Goal: Task Accomplishment & Management: Manage account settings

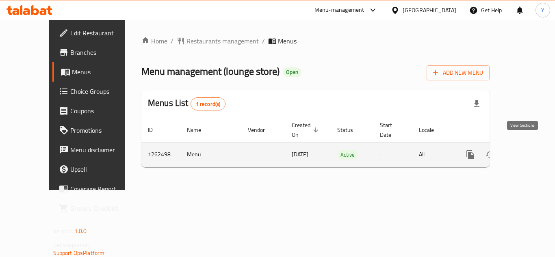
click at [528, 149] on link "enhanced table" at bounding box center [529, 155] width 20 height 20
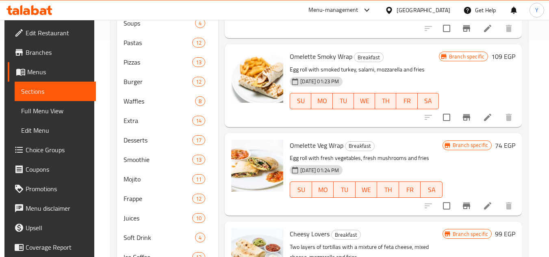
scroll to position [106, 0]
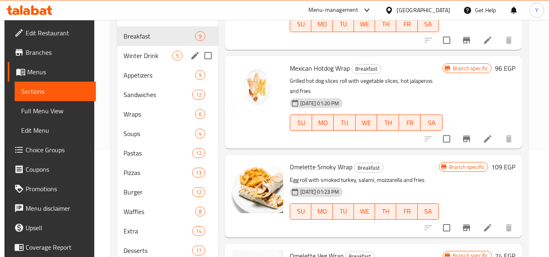
drag, startPoint x: 139, startPoint y: 56, endPoint x: 150, endPoint y: 68, distance: 15.8
click at [139, 56] on span "Winter Drink" at bounding box center [148, 56] width 49 height 10
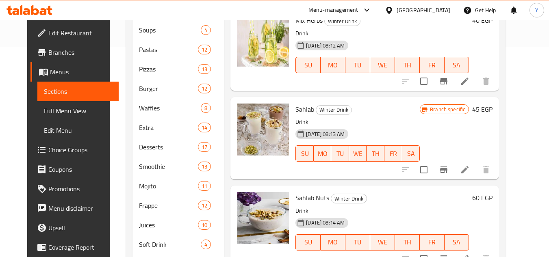
scroll to position [106, 0]
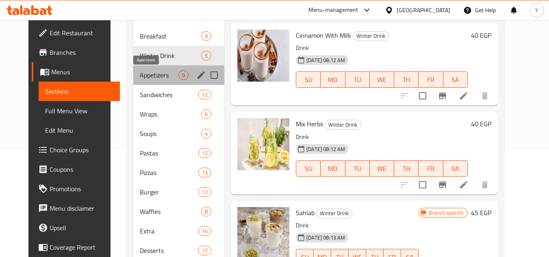
click at [140, 78] on span "Appetizers" at bounding box center [159, 75] width 39 height 10
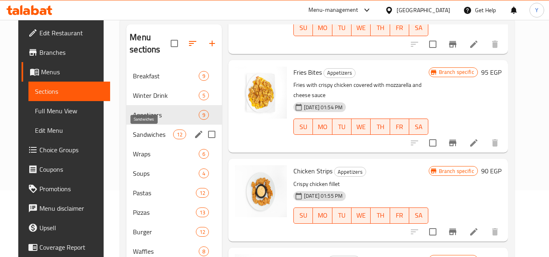
scroll to position [66, 0]
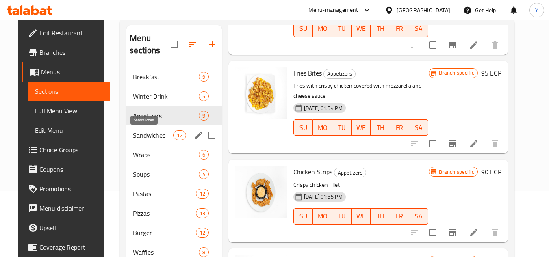
click at [146, 130] on span "Sandwiches" at bounding box center [153, 135] width 40 height 10
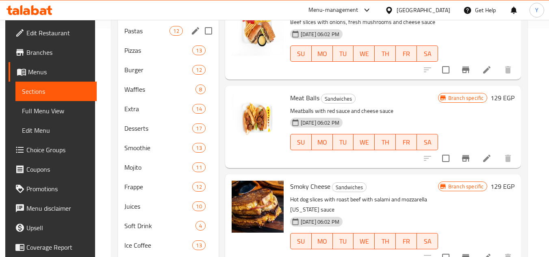
scroll to position [106, 0]
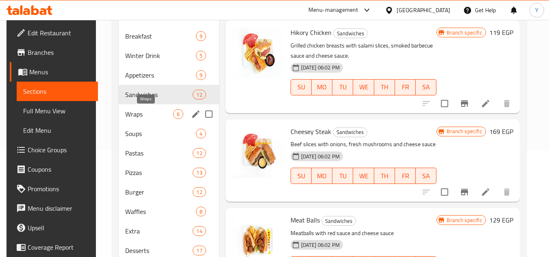
click at [132, 111] on span "Wraps" at bounding box center [149, 114] width 48 height 10
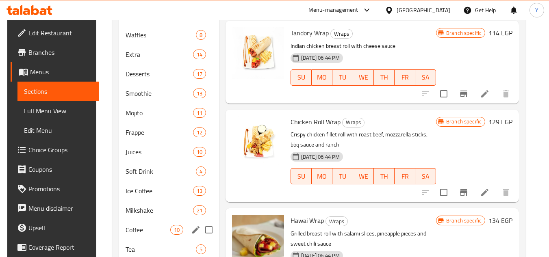
scroll to position [147, 0]
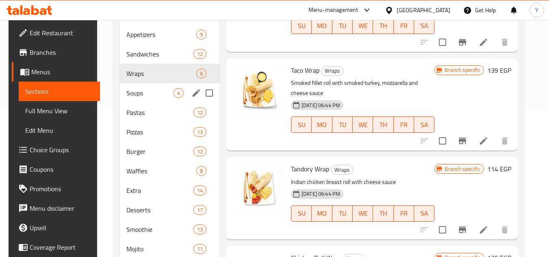
click at [141, 97] on span "Soups" at bounding box center [149, 93] width 47 height 10
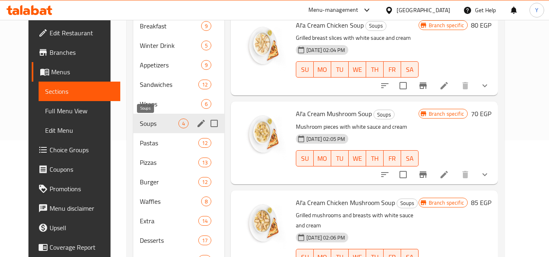
scroll to position [106, 0]
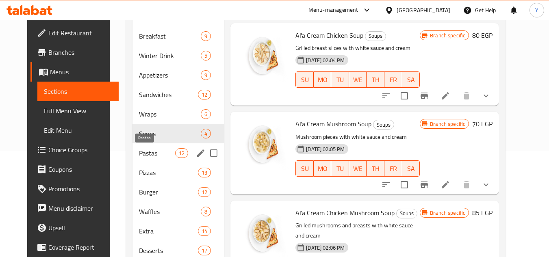
click at [139, 149] on span "Pastas" at bounding box center [157, 153] width 36 height 10
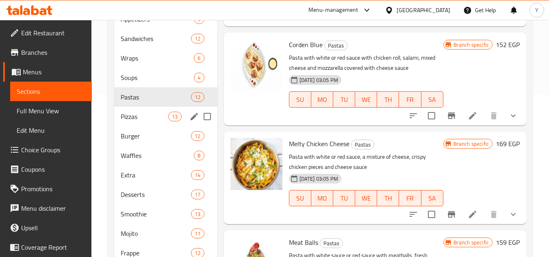
click at [138, 118] on span "Pizzas" at bounding box center [145, 117] width 48 height 10
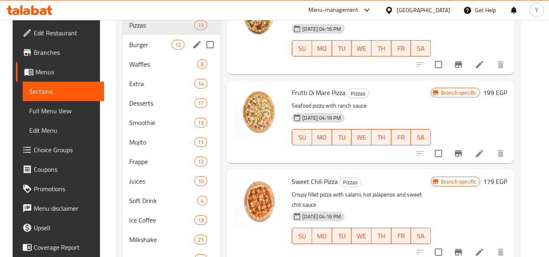
scroll to position [147, 0]
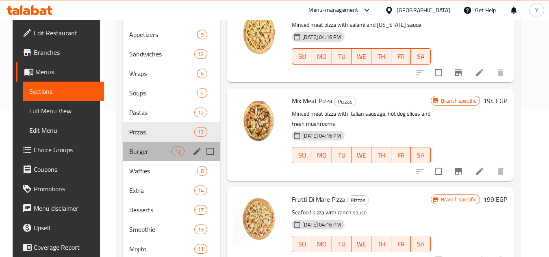
click at [130, 160] on div "Burger 12" at bounding box center [172, 152] width 98 height 20
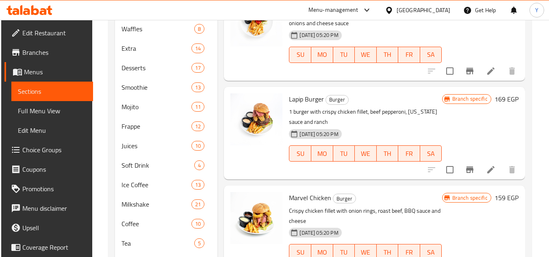
scroll to position [147, 0]
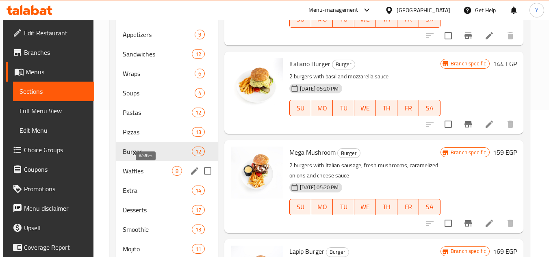
click at [147, 175] on span "Waffles" at bounding box center [147, 171] width 49 height 10
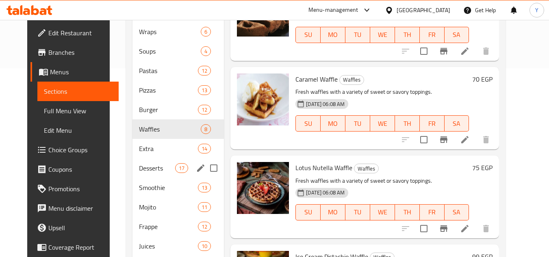
scroll to position [188, 0]
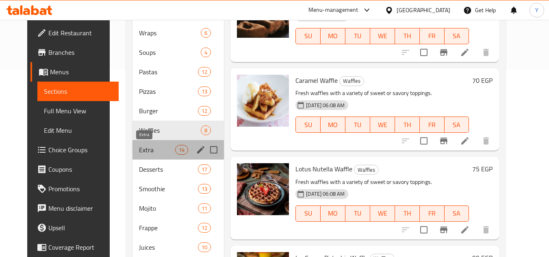
click at [139, 146] on span "Extra" at bounding box center [157, 150] width 36 height 10
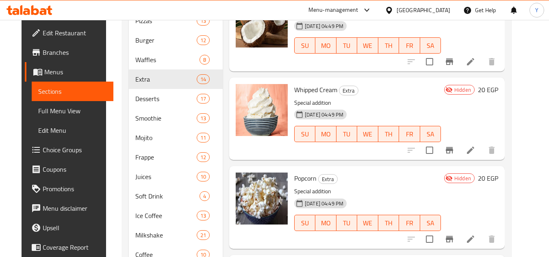
scroll to position [147, 0]
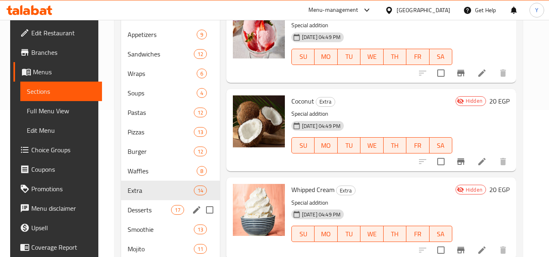
click at [121, 206] on div "Desserts 17" at bounding box center [170, 210] width 99 height 20
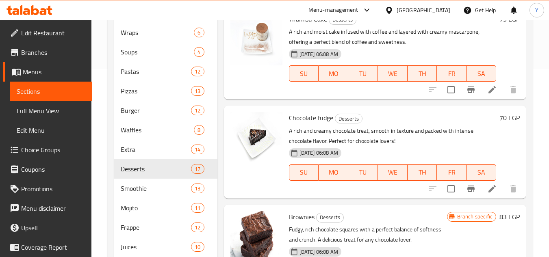
scroll to position [188, 0]
click at [130, 180] on div "Smoothie 13" at bounding box center [165, 189] width 103 height 20
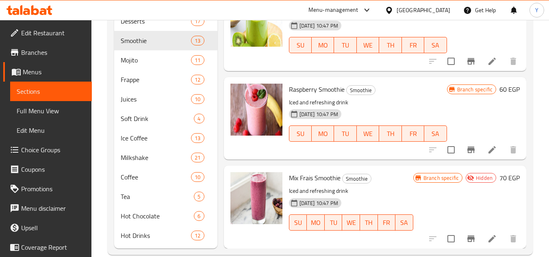
scroll to position [350, 0]
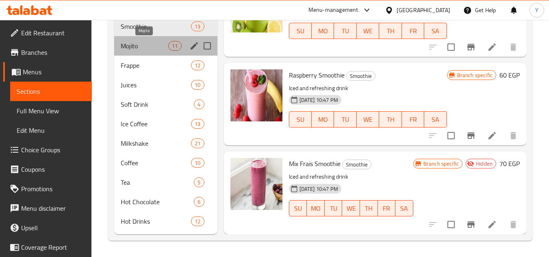
click at [157, 48] on span "Mojito" at bounding box center [145, 46] width 48 height 10
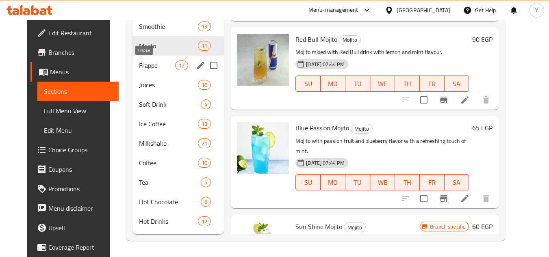
click at [139, 69] on span "Frappe" at bounding box center [157, 66] width 36 height 10
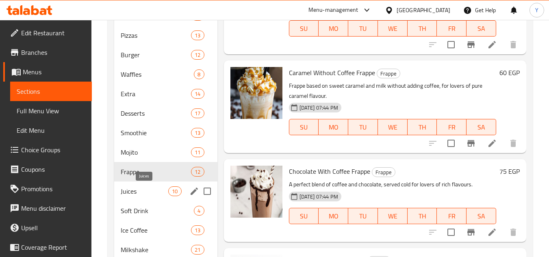
click at [142, 194] on span "Juices" at bounding box center [145, 192] width 48 height 10
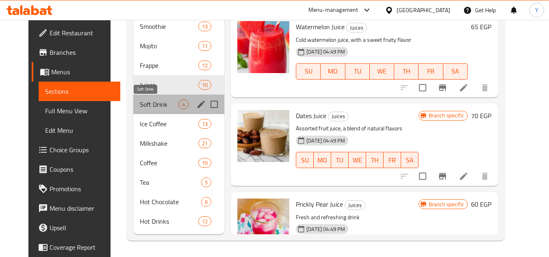
click at [140, 103] on span "Soft Drink" at bounding box center [159, 105] width 39 height 10
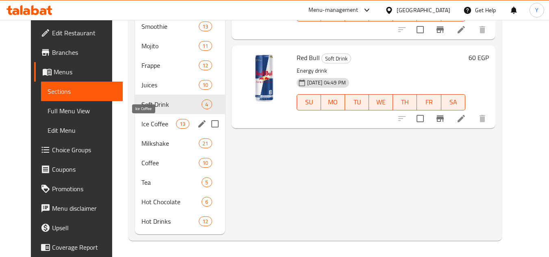
click at [141, 128] on span "Ice Coffee" at bounding box center [158, 124] width 35 height 10
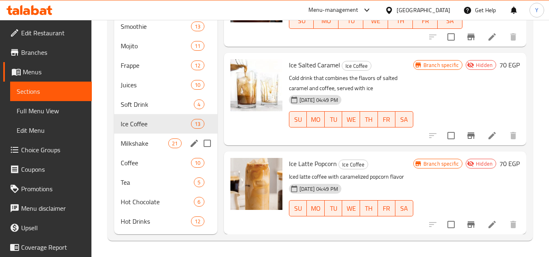
click at [144, 152] on div "Milkshake 21" at bounding box center [165, 144] width 103 height 20
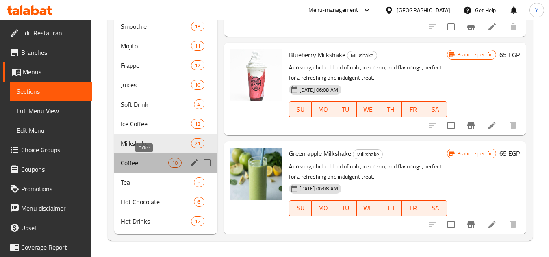
click at [128, 163] on span "Coffee" at bounding box center [145, 163] width 48 height 10
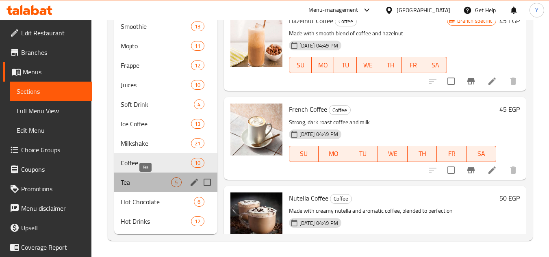
click at [145, 181] on span "Tea" at bounding box center [146, 183] width 50 height 10
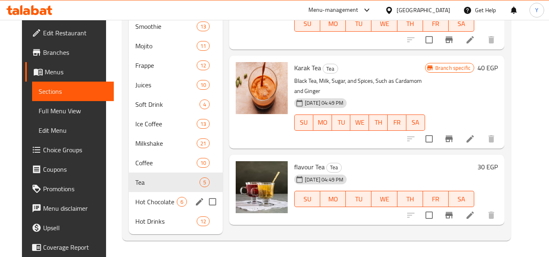
click at [133, 209] on div "Hot Chocolate 6" at bounding box center [176, 202] width 94 height 20
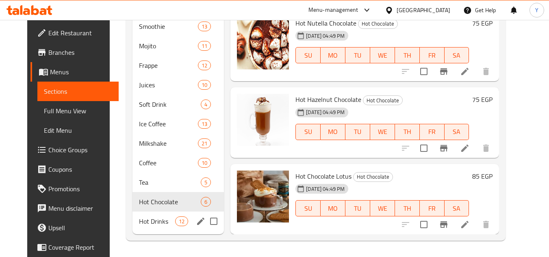
click at [139, 219] on span "Hot Drinks" at bounding box center [157, 222] width 36 height 10
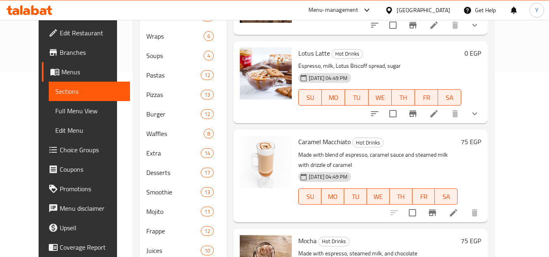
scroll to position [81, 0]
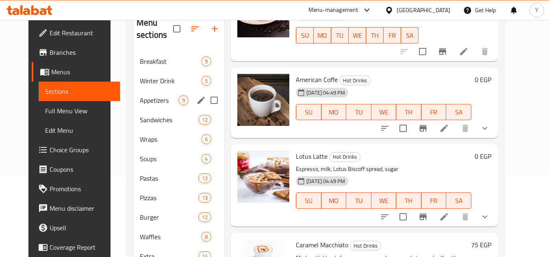
click at [133, 106] on div "Appetizers 9" at bounding box center [178, 101] width 91 height 20
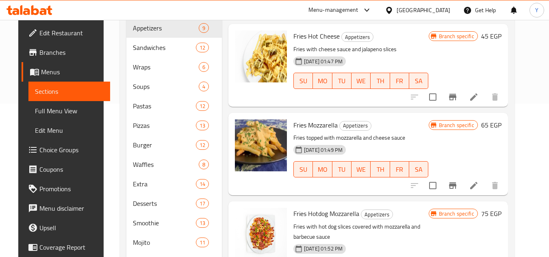
scroll to position [147, 0]
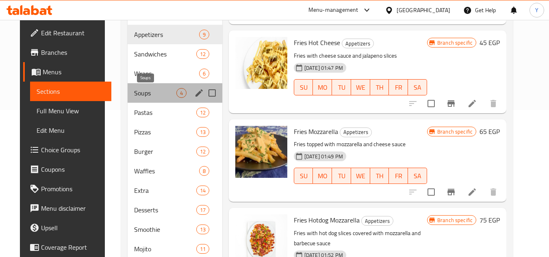
click at [157, 90] on span "Soups" at bounding box center [155, 93] width 42 height 10
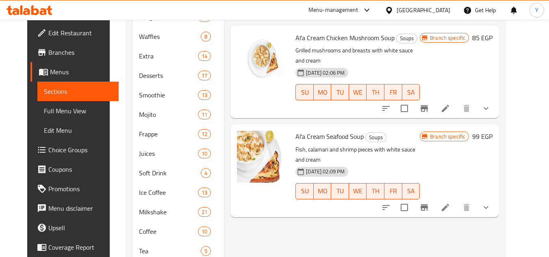
scroll to position [325, 0]
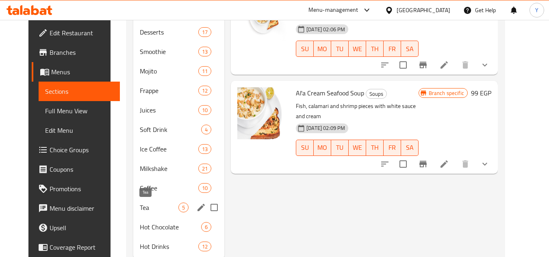
click at [155, 211] on span "Tea" at bounding box center [159, 208] width 39 height 10
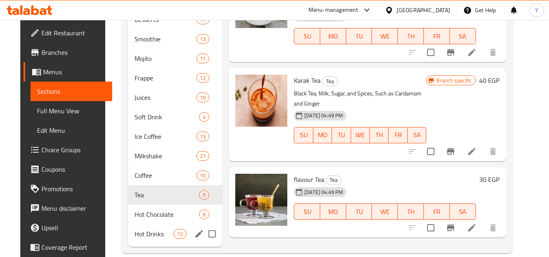
scroll to position [350, 0]
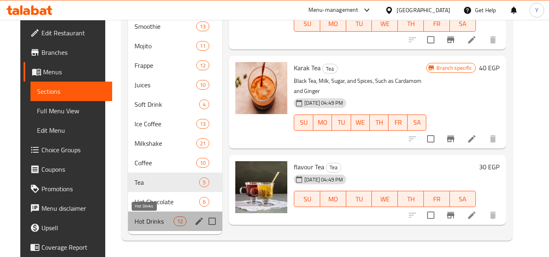
click at [143, 224] on span "Hot Drinks" at bounding box center [153, 222] width 39 height 10
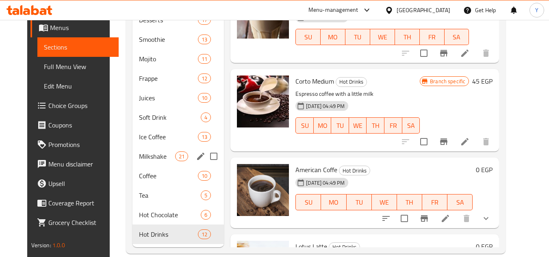
scroll to position [350, 0]
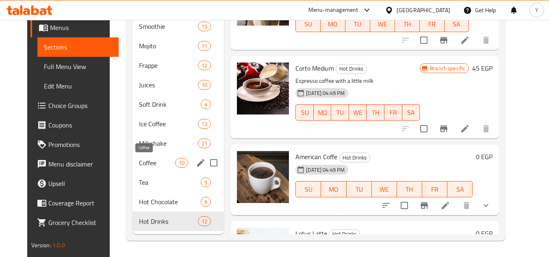
click at [143, 163] on span "Coffee" at bounding box center [157, 163] width 36 height 10
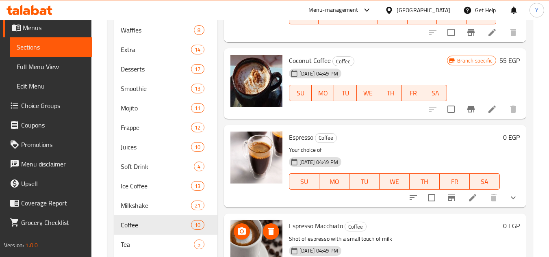
scroll to position [350, 0]
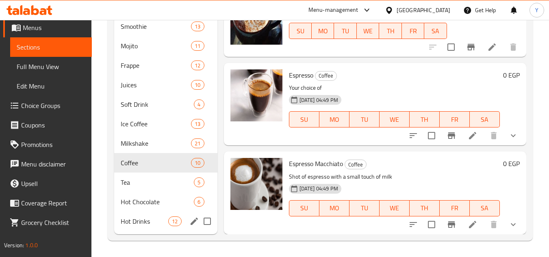
click at [169, 228] on div "Hot Drinks 12" at bounding box center [165, 222] width 103 height 20
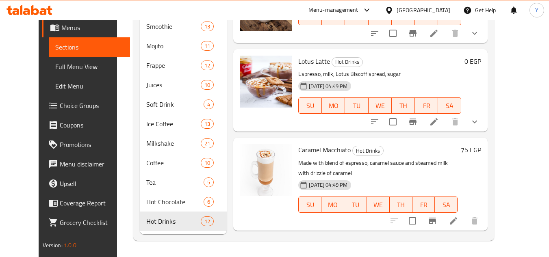
scroll to position [387, 0]
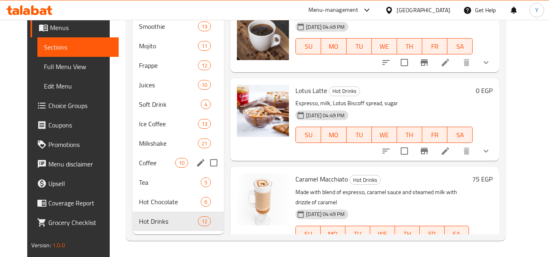
click at [139, 169] on div "Coffee 10" at bounding box center [178, 163] width 92 height 20
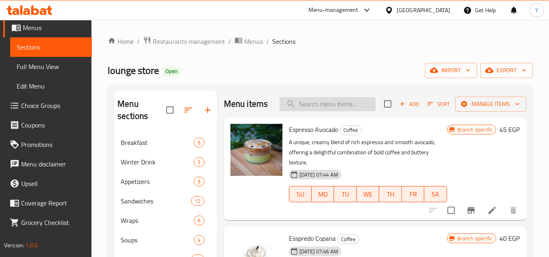
click at [315, 111] on input "search" at bounding box center [328, 104] width 96 height 14
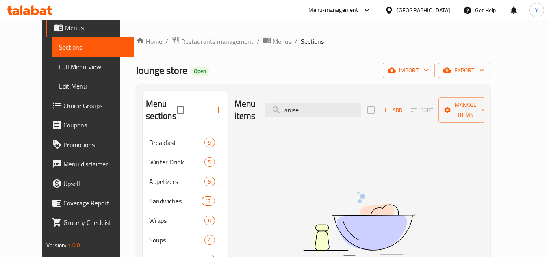
type input "anise"
click at [326, 93] on div "Menu items anise Add Sort Manage items" at bounding box center [358, 110] width 249 height 39
drag, startPoint x: 325, startPoint y: 97, endPoint x: 250, endPoint y: 101, distance: 74.9
click at [250, 101] on div "Menu items anise Add Sort Manage items" at bounding box center [358, 110] width 249 height 39
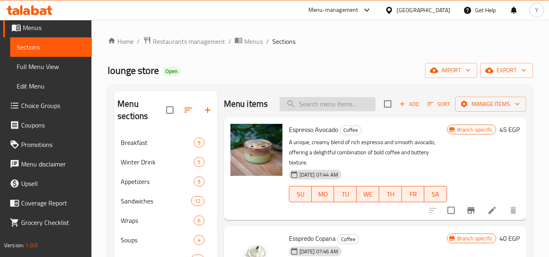
click at [312, 110] on input "search" at bounding box center [328, 104] width 96 height 14
type input "nescafe"
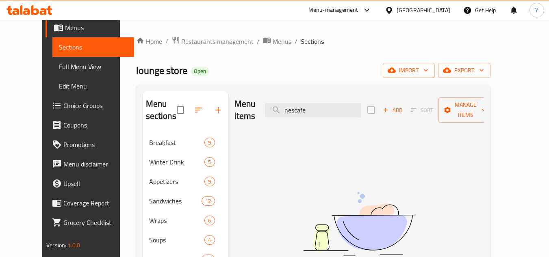
drag, startPoint x: 335, startPoint y: 107, endPoint x: 242, endPoint y: 102, distance: 93.6
click at [242, 102] on div "Menu items nescafe Add Sort Manage items" at bounding box center [358, 110] width 249 height 39
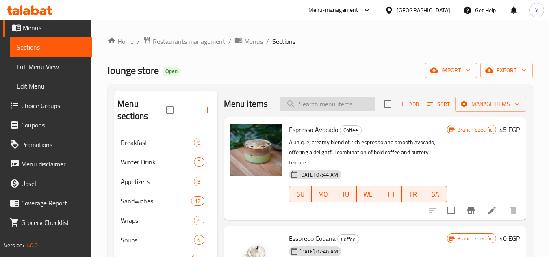
click at [301, 108] on input "search" at bounding box center [328, 104] width 96 height 14
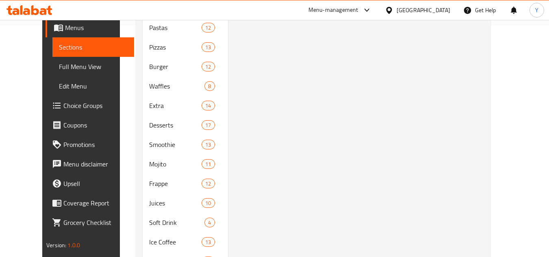
scroll to position [350, 0]
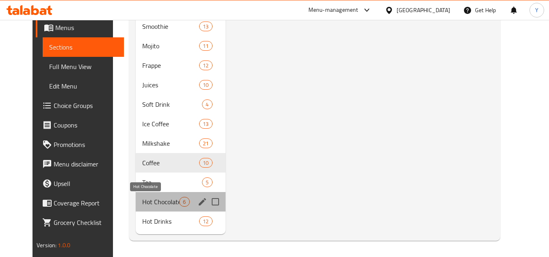
click at [165, 203] on span "Hot Chocolate" at bounding box center [160, 202] width 37 height 10
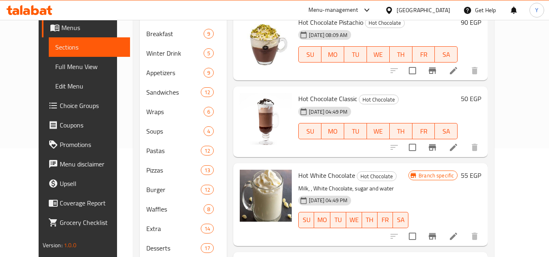
scroll to position [81, 0]
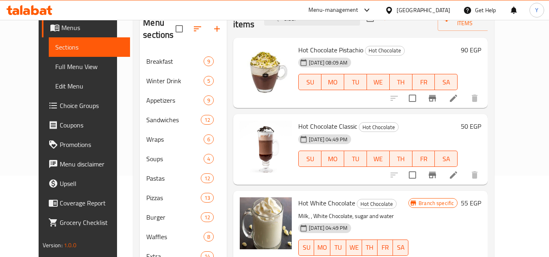
click at [305, 126] on span "Hot Chocolate Classic" at bounding box center [327, 126] width 59 height 12
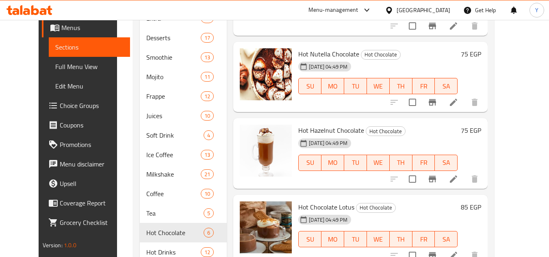
scroll to position [350, 0]
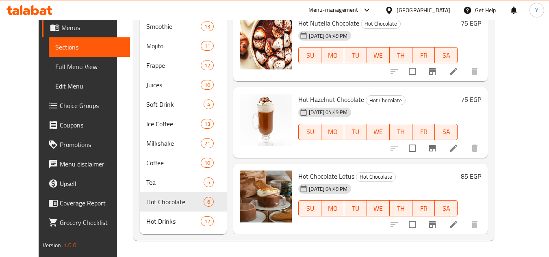
click at [316, 170] on span "Hot Chocolate Lotus" at bounding box center [326, 176] width 56 height 12
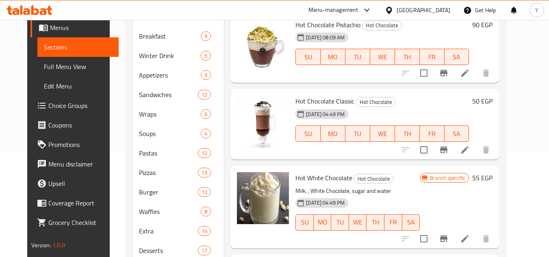
scroll to position [0, 0]
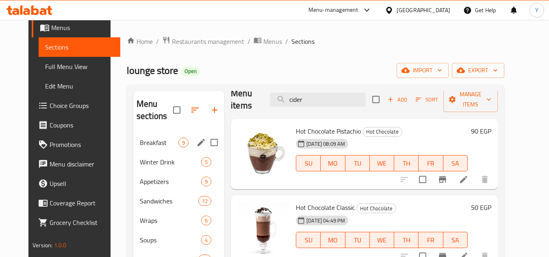
click at [140, 146] on span "Breakfast" at bounding box center [159, 143] width 39 height 10
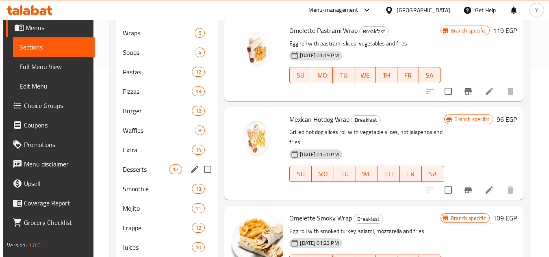
scroll to position [25, 0]
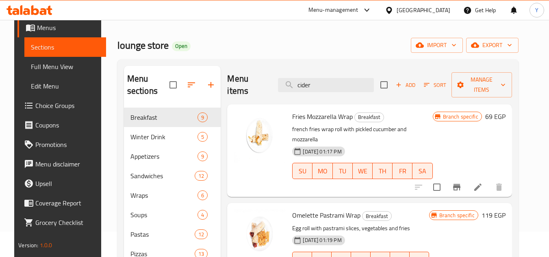
drag, startPoint x: 337, startPoint y: 82, endPoint x: 255, endPoint y: 72, distance: 82.7
click at [255, 72] on div "Menu items cider Add Sort Manage items" at bounding box center [369, 85] width 284 height 39
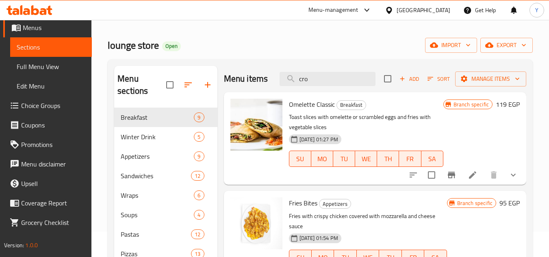
type input "croi"
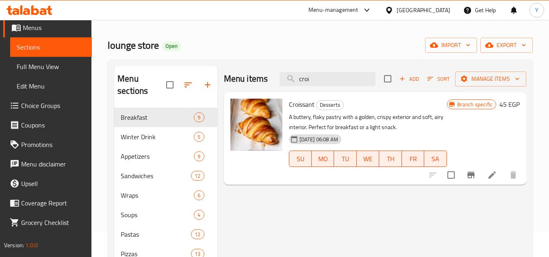
drag, startPoint x: 315, startPoint y: 79, endPoint x: 279, endPoint y: 78, distance: 35.8
click at [279, 78] on div "Menu items croi Add Sort Manage items" at bounding box center [375, 79] width 302 height 26
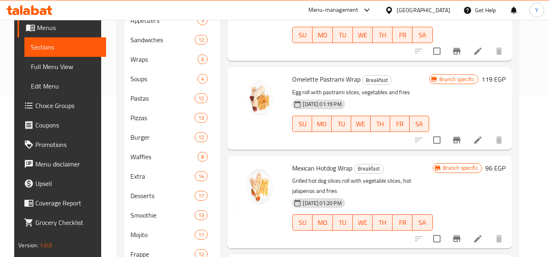
scroll to position [106, 0]
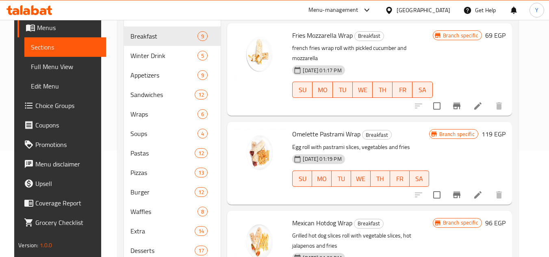
click at [321, 128] on span "Omelette Pastrami Wrap" at bounding box center [326, 134] width 68 height 12
click at [311, 217] on span "Mexican Hotdog Wrap" at bounding box center [322, 223] width 60 height 12
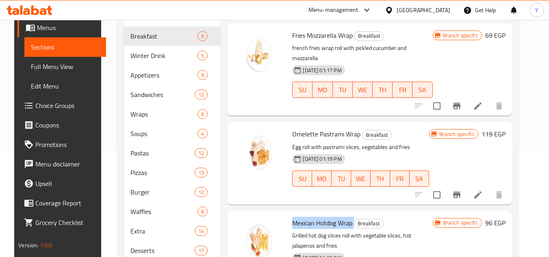
click at [311, 217] on span "Mexican Hotdog Wrap" at bounding box center [322, 223] width 60 height 12
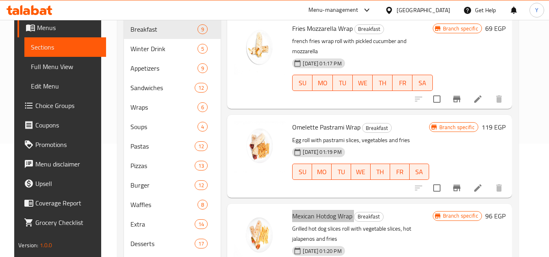
scroll to position [25, 0]
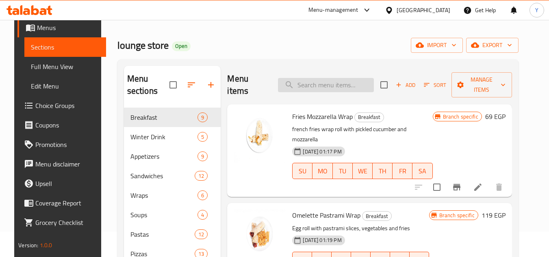
click at [326, 85] on input "search" at bounding box center [326, 85] width 96 height 14
type input "crepe"
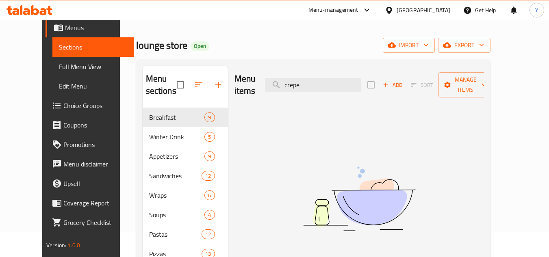
drag, startPoint x: 330, startPoint y: 80, endPoint x: 275, endPoint y: 80, distance: 54.9
click at [275, 80] on div "Menu items crepe Add Sort Manage items" at bounding box center [358, 85] width 249 height 39
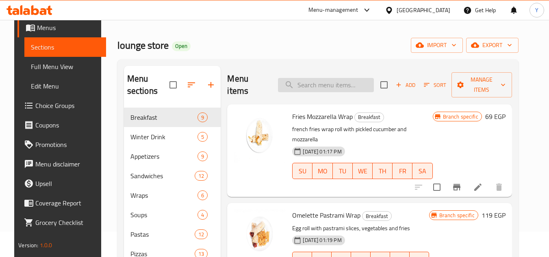
click at [310, 84] on input "search" at bounding box center [326, 85] width 96 height 14
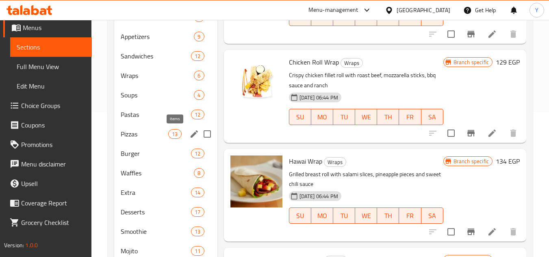
scroll to position [147, 0]
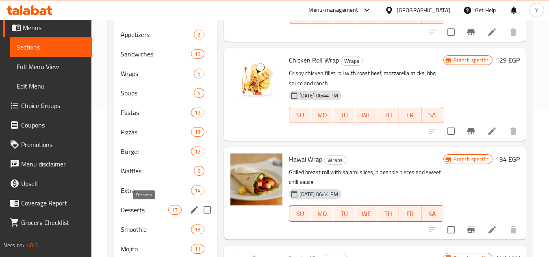
drag, startPoint x: 157, startPoint y: 213, endPoint x: 180, endPoint y: 201, distance: 25.8
click at [157, 213] on span "Desserts" at bounding box center [145, 210] width 48 height 10
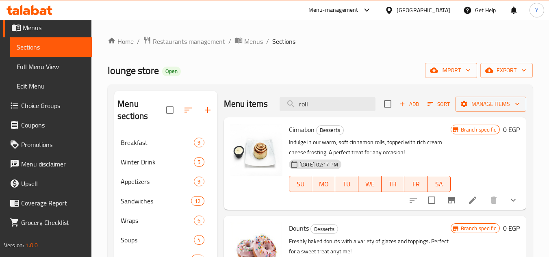
drag, startPoint x: 338, startPoint y: 113, endPoint x: 121, endPoint y: 69, distance: 221.3
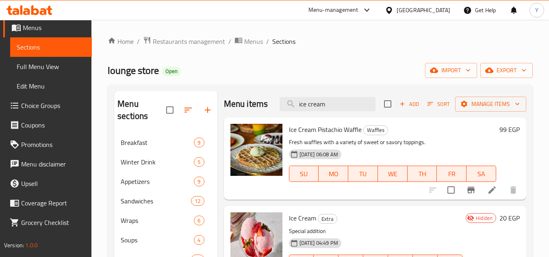
drag, startPoint x: 320, startPoint y: 107, endPoint x: 274, endPoint y: 106, distance: 45.5
click at [274, 106] on div "Menu items ice cream Add Sort Manage items" at bounding box center [375, 104] width 302 height 26
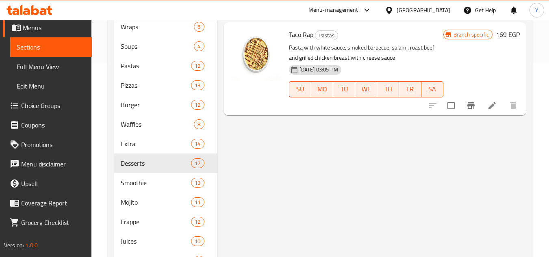
scroll to position [147, 0]
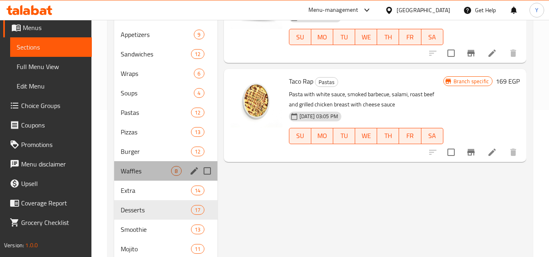
click at [167, 176] on div "Waffles 8" at bounding box center [165, 171] width 103 height 20
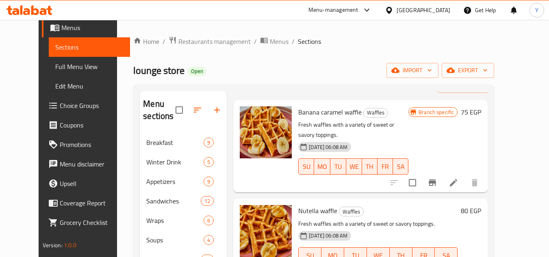
scroll to position [41, 0]
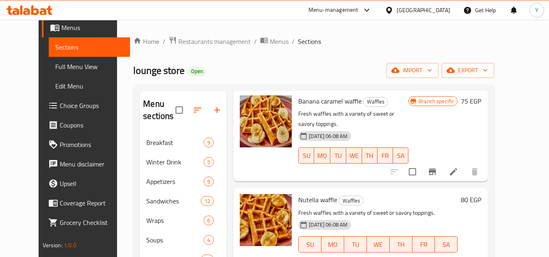
click at [313, 104] on span "Banana caramel waffle" at bounding box center [329, 101] width 63 height 12
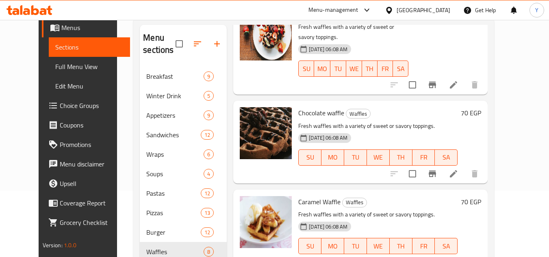
scroll to position [122, 0]
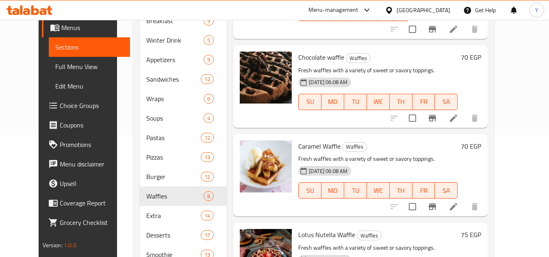
click at [302, 140] on span "Caramel Waffle" at bounding box center [319, 146] width 42 height 12
click at [304, 51] on span "Chocolate waffle" at bounding box center [321, 57] width 46 height 12
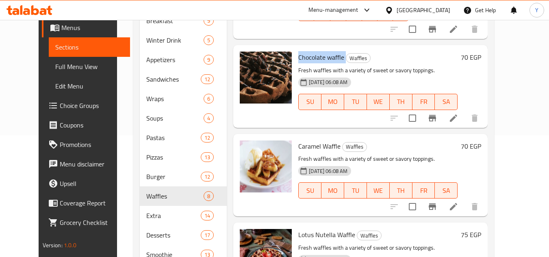
click at [304, 51] on span "Chocolate waffle" at bounding box center [321, 57] width 46 height 12
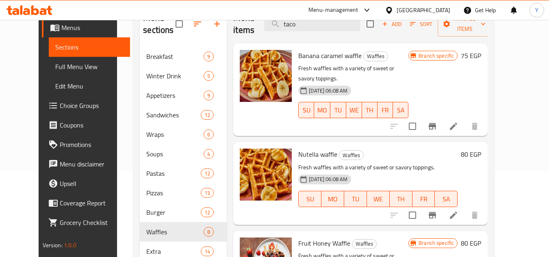
scroll to position [81, 0]
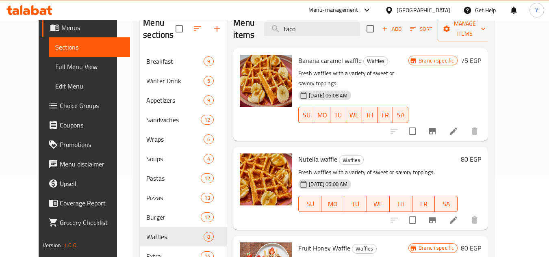
click at [313, 153] on span "Nutella waffle" at bounding box center [317, 159] width 39 height 12
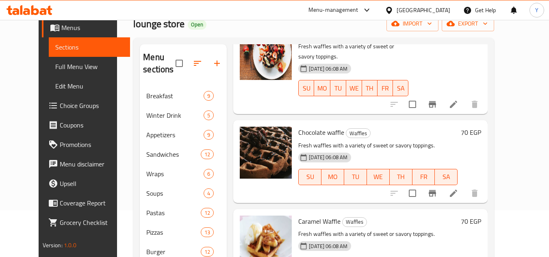
scroll to position [244, 0]
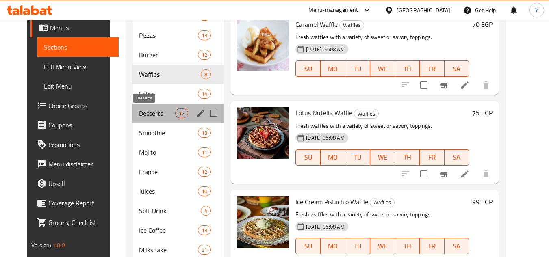
click at [139, 117] on span "Desserts" at bounding box center [157, 113] width 36 height 10
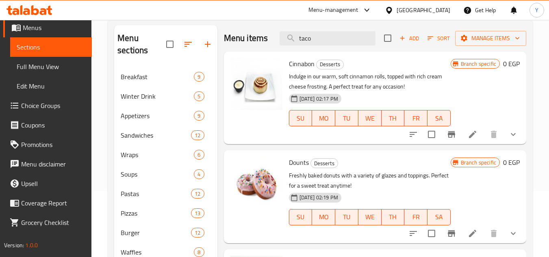
drag, startPoint x: 339, startPoint y: 48, endPoint x: 276, endPoint y: 50, distance: 63.4
click at [276, 50] on div "Menu items taco Add Sort Manage items" at bounding box center [375, 38] width 302 height 26
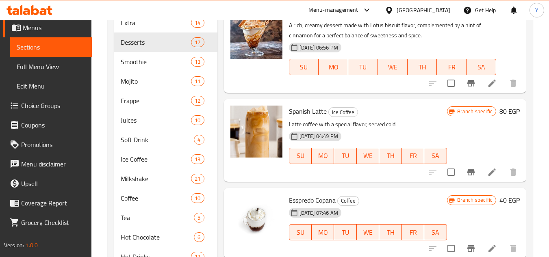
scroll to position [350, 0]
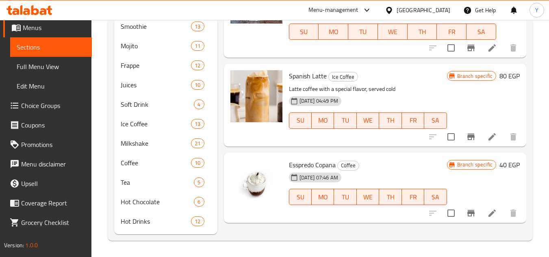
type input "pan"
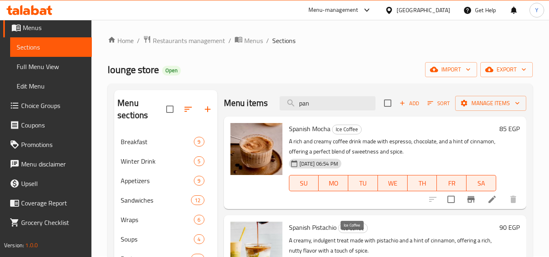
scroll to position [0, 0]
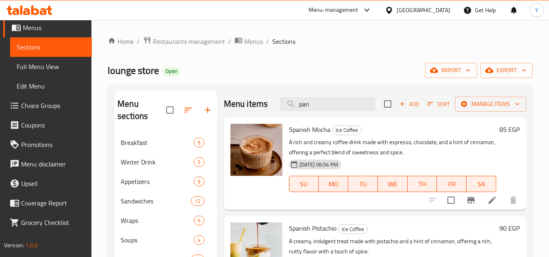
drag, startPoint x: 313, startPoint y: 103, endPoint x: 258, endPoint y: 110, distance: 55.2
click at [258, 110] on div "Menu items pan Add Sort Manage items" at bounding box center [375, 104] width 302 height 26
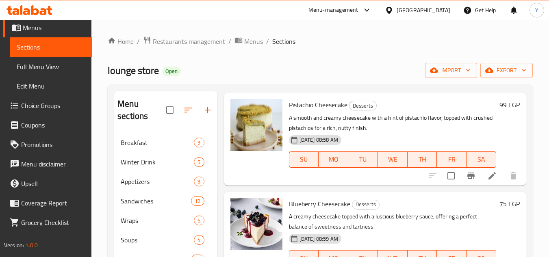
scroll to position [528, 0]
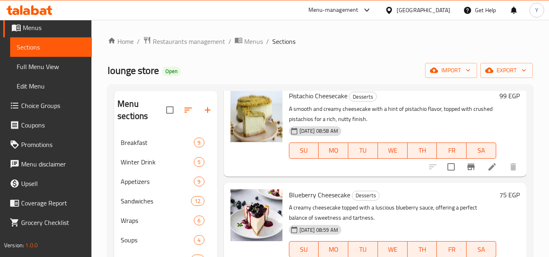
click at [306, 201] on span "Blueberry Cheesecake" at bounding box center [319, 195] width 61 height 12
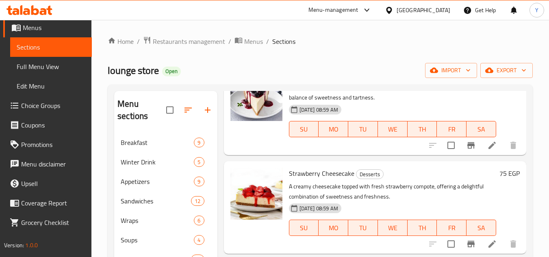
scroll to position [691, 0]
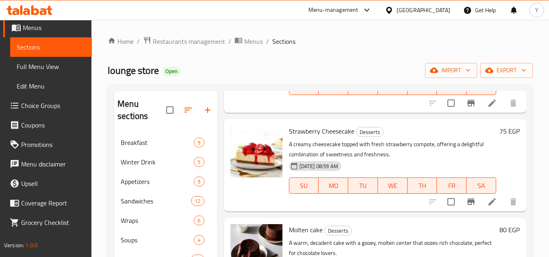
click at [302, 137] on span "Strawberry Cheesecake" at bounding box center [321, 131] width 65 height 12
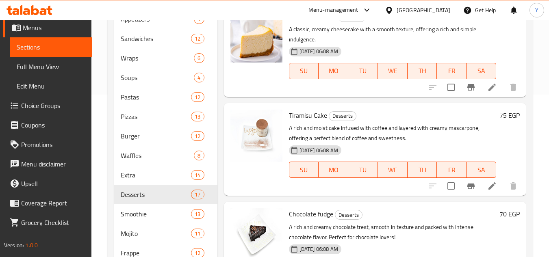
scroll to position [1219, 0]
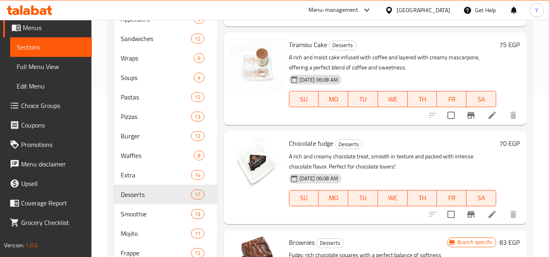
click at [322, 144] on span "Chocolate fudge" at bounding box center [311, 143] width 44 height 12
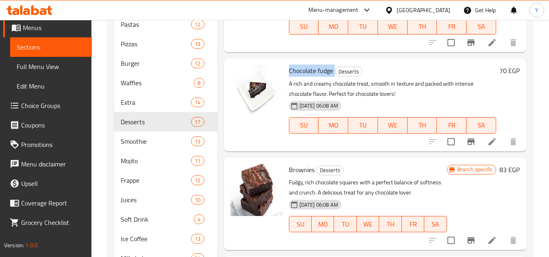
scroll to position [244, 0]
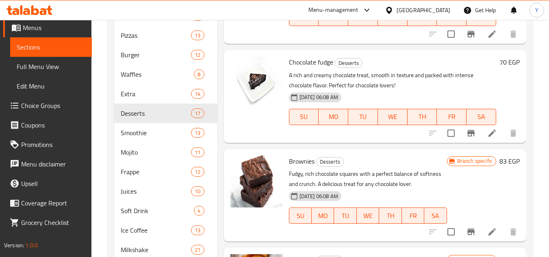
click at [290, 158] on span "Brownies" at bounding box center [302, 161] width 26 height 12
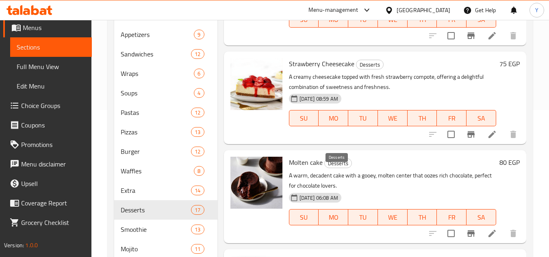
scroll to position [692, 0]
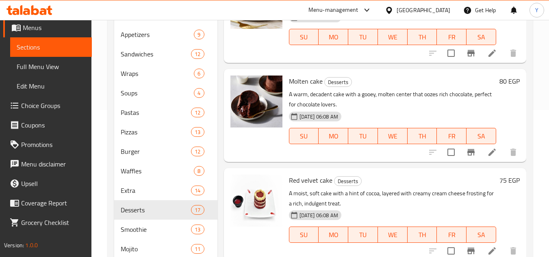
click at [305, 187] on span "Red velvet cake" at bounding box center [310, 180] width 43 height 12
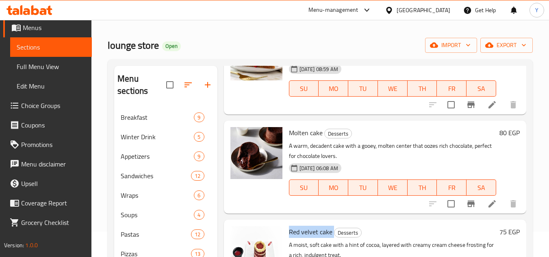
scroll to position [772, 0]
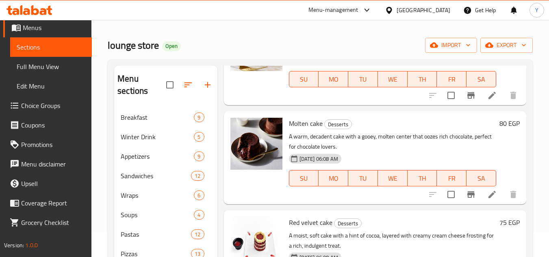
click at [299, 130] on span "Molten cake" at bounding box center [306, 123] width 34 height 12
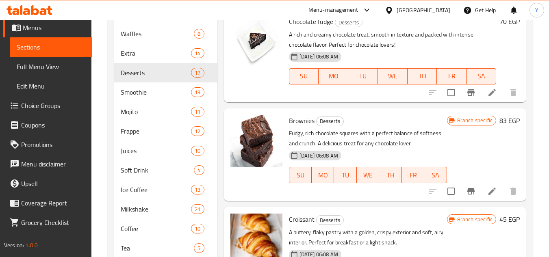
scroll to position [350, 0]
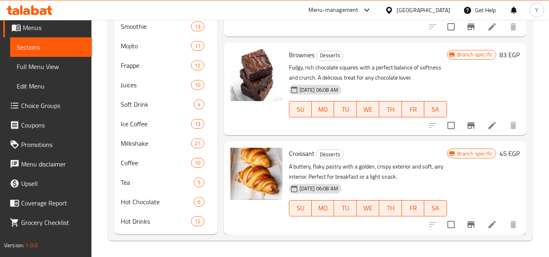
click at [413, 79] on p "Fudgy, rich chocolate squares with a perfect balance of softness and crunch. A …" at bounding box center [368, 73] width 158 height 20
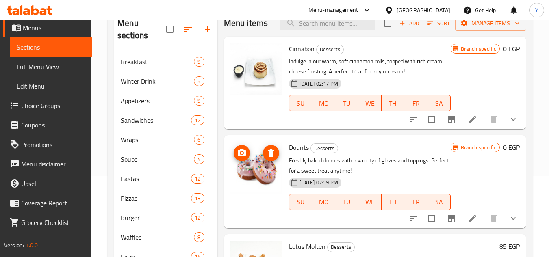
scroll to position [81, 0]
drag, startPoint x: 503, startPoint y: 228, endPoint x: 419, endPoint y: 196, distance: 89.7
click at [508, 223] on icon "show more" at bounding box center [513, 218] width 10 height 10
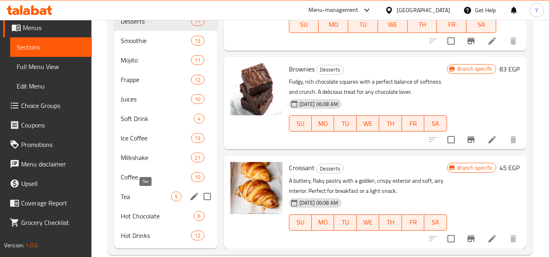
scroll to position [350, 0]
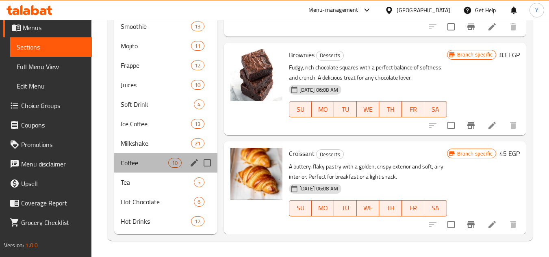
click at [135, 168] on div "Coffee 10" at bounding box center [165, 163] width 103 height 20
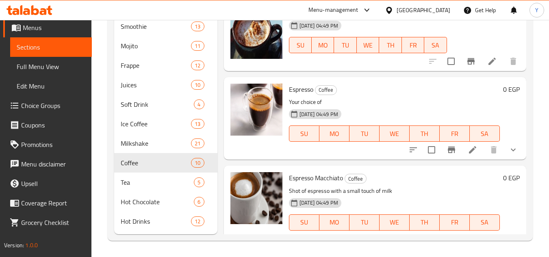
scroll to position [382, 0]
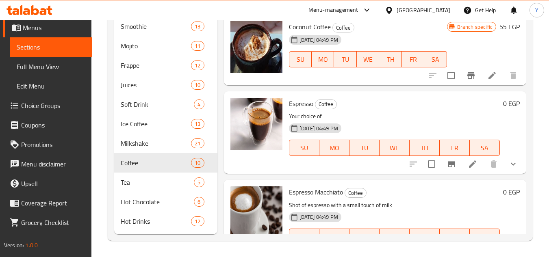
click at [296, 110] on span "Espresso" at bounding box center [301, 104] width 24 height 12
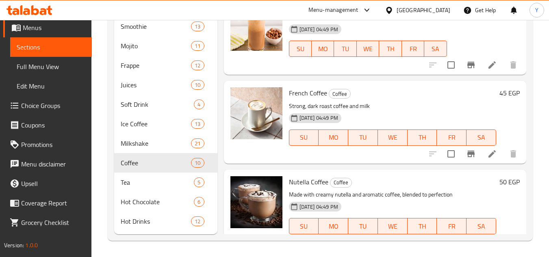
scroll to position [16, 0]
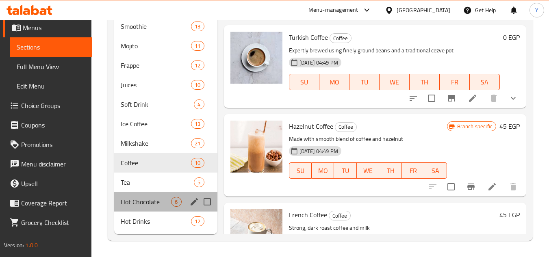
click at [168, 207] on div "Hot Chocolate 6" at bounding box center [165, 202] width 103 height 20
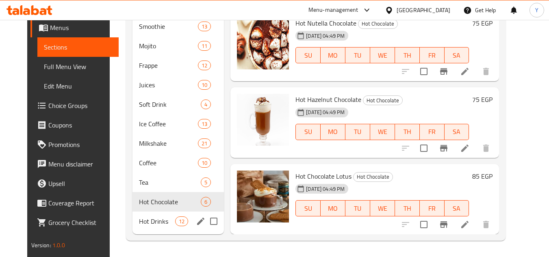
click at [154, 217] on span "Hot Drinks" at bounding box center [157, 222] width 36 height 10
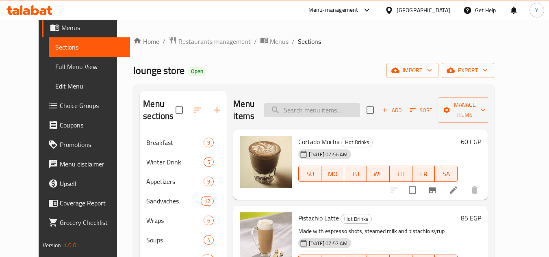
click at [330, 108] on input "search" at bounding box center [312, 110] width 96 height 14
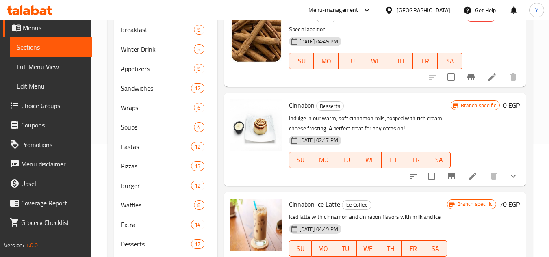
scroll to position [81, 0]
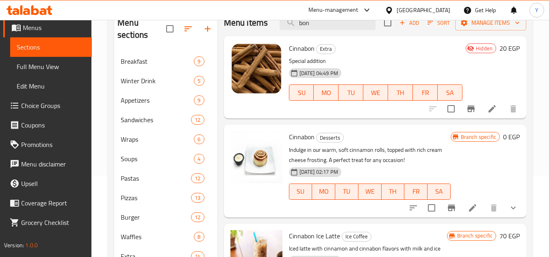
type input "bon"
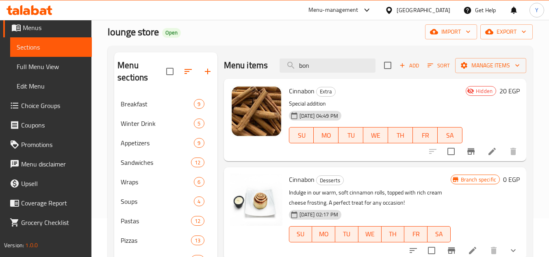
scroll to position [0, 0]
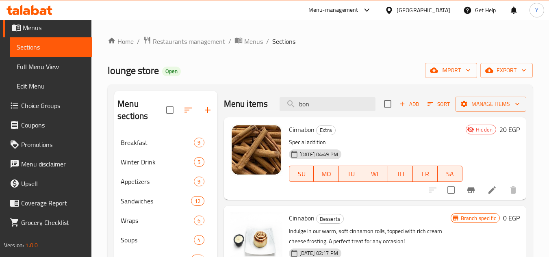
drag, startPoint x: 333, startPoint y: 109, endPoint x: 228, endPoint y: 96, distance: 106.0
click at [230, 96] on div "Menu items bon Add Sort Manage items" at bounding box center [375, 104] width 302 height 26
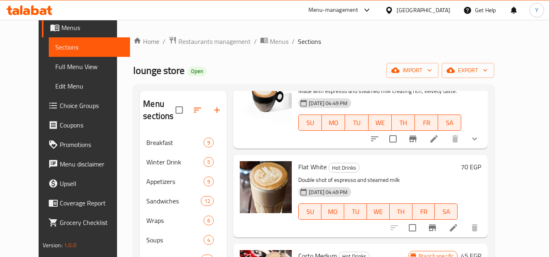
scroll to position [284, 0]
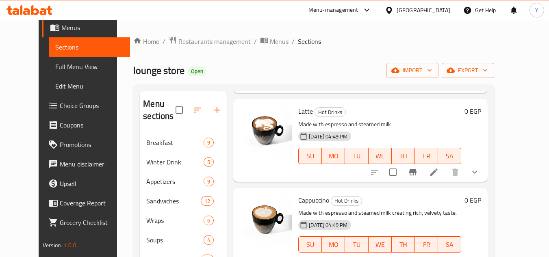
click at [357, 129] on p "Made with espresso and steamed milk" at bounding box center [379, 124] width 163 height 10
click at [484, 177] on button "show more" at bounding box center [475, 173] width 20 height 20
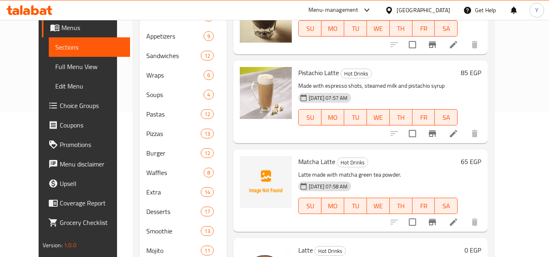
scroll to position [66, 0]
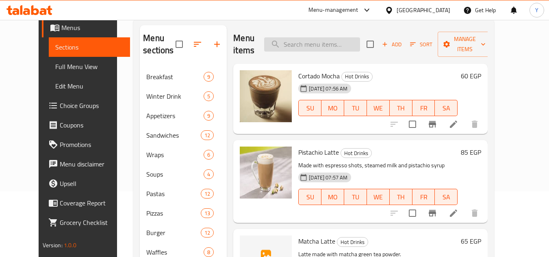
click at [321, 50] on input "search" at bounding box center [312, 44] width 96 height 14
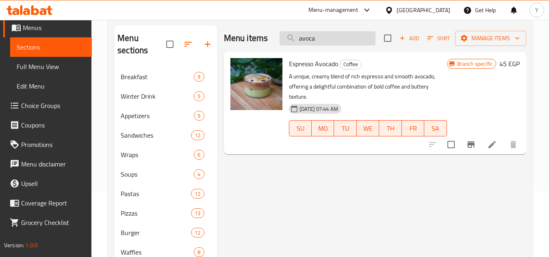
type input "avoca"
drag, startPoint x: 336, startPoint y: 42, endPoint x: 271, endPoint y: 39, distance: 65.1
click at [271, 39] on div "Menu items avoca Add Sort Manage items" at bounding box center [375, 38] width 302 height 26
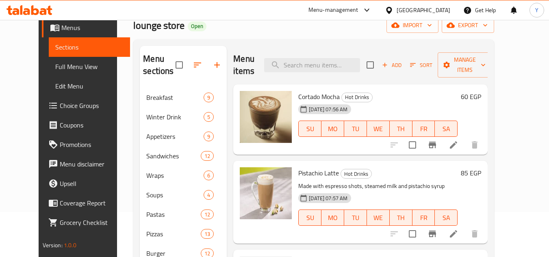
scroll to position [25, 0]
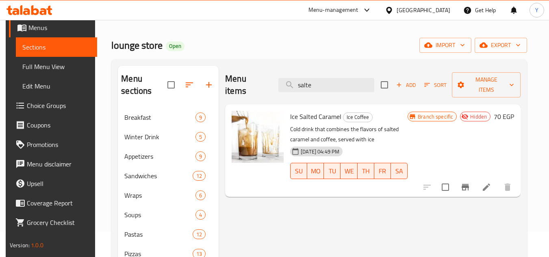
type input "salte"
drag, startPoint x: 330, startPoint y: 79, endPoint x: 181, endPoint y: 82, distance: 148.3
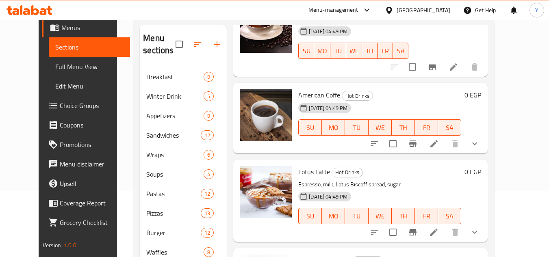
scroll to position [228, 0]
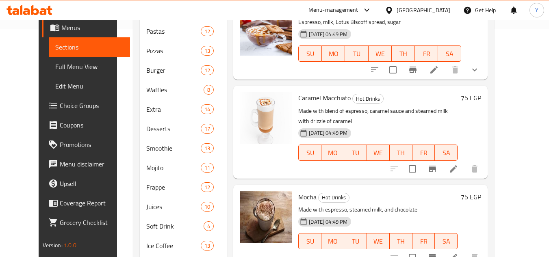
click at [368, 120] on p "Made with blend of espresso, caramel sauce and steamed milk with drizzle of car…" at bounding box center [377, 116] width 159 height 20
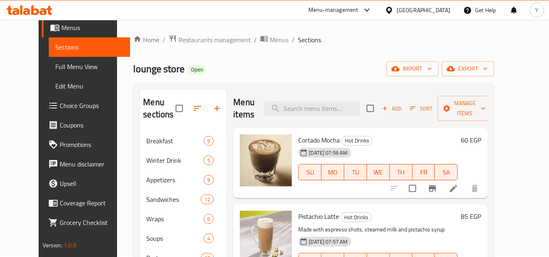
scroll to position [0, 0]
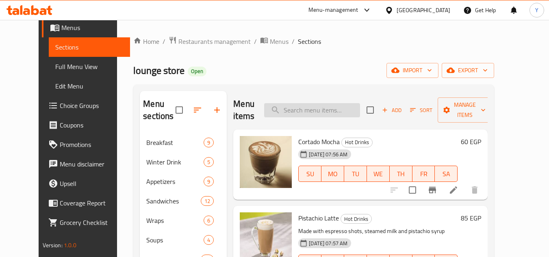
click at [303, 115] on input "search" at bounding box center [312, 110] width 96 height 14
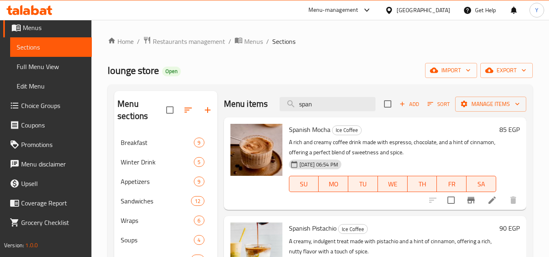
drag, startPoint x: 320, startPoint y: 100, endPoint x: 260, endPoint y: 101, distance: 60.1
click at [260, 101] on div "Menu items span Add Sort Manage items" at bounding box center [375, 104] width 302 height 26
type input ","
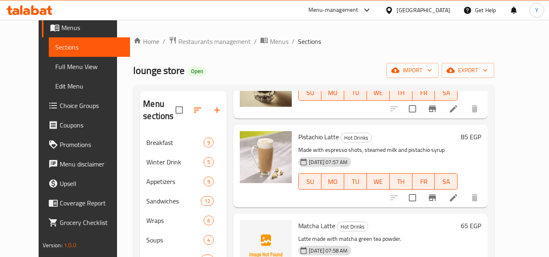
scroll to position [122, 0]
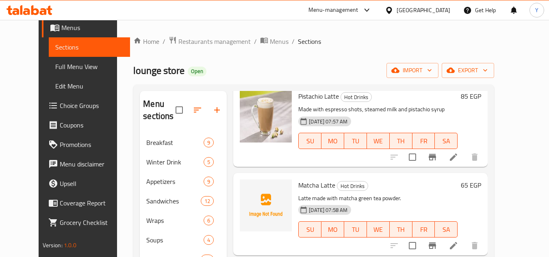
click at [316, 185] on span "Matcha Latte" at bounding box center [316, 185] width 37 height 12
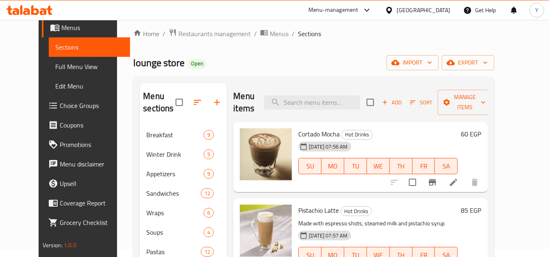
scroll to position [0, 0]
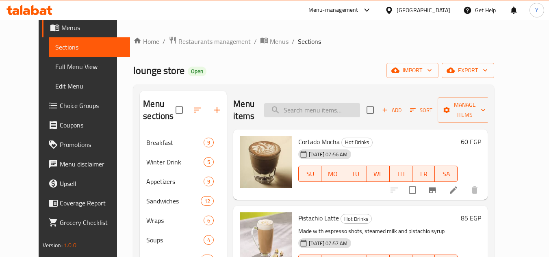
click at [328, 111] on input "search" at bounding box center [312, 110] width 96 height 14
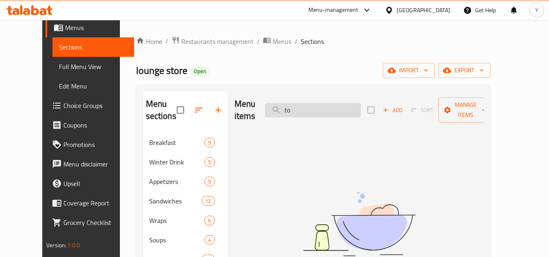
type input "t"
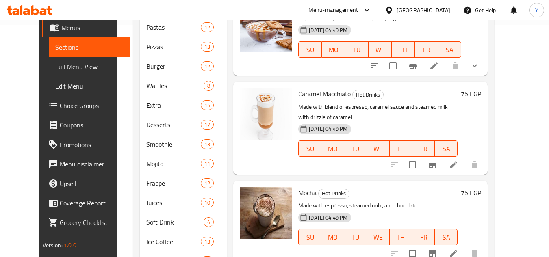
scroll to position [228, 0]
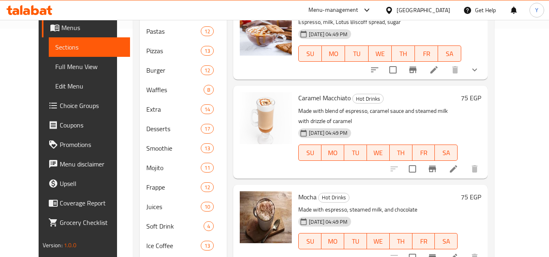
click at [326, 98] on span "Caramel Macchiato" at bounding box center [324, 98] width 52 height 12
copy span "Macchiato"
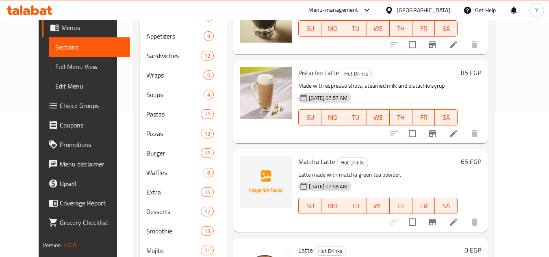
scroll to position [66, 0]
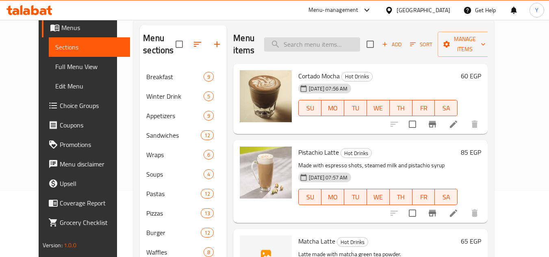
paste input "Macchiato"
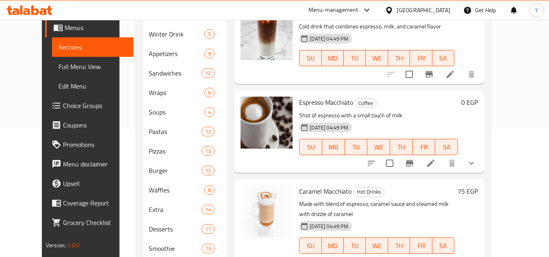
scroll to position [25, 0]
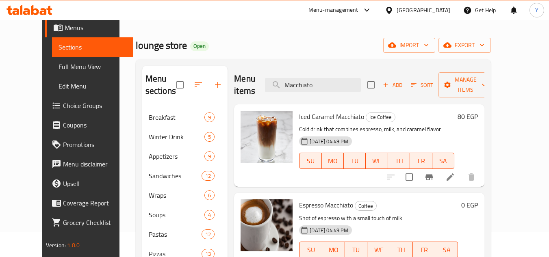
click at [321, 199] on span "Espresso Macchiato" at bounding box center [326, 205] width 54 height 12
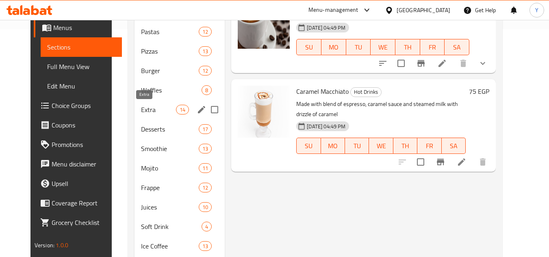
scroll to position [228, 0]
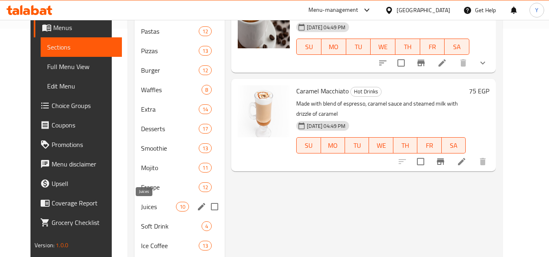
click at [156, 205] on span "Juices" at bounding box center [158, 207] width 35 height 10
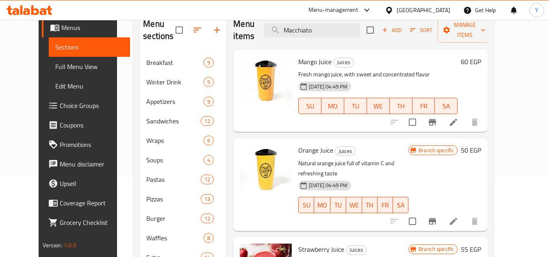
scroll to position [25, 0]
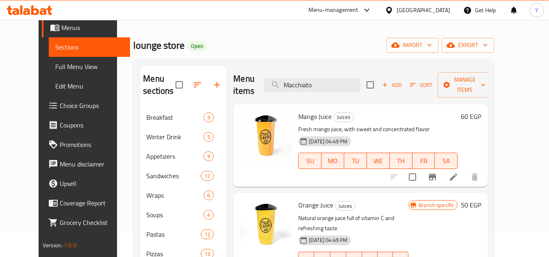
click at [303, 119] on span "Mango Juice" at bounding box center [314, 117] width 33 height 12
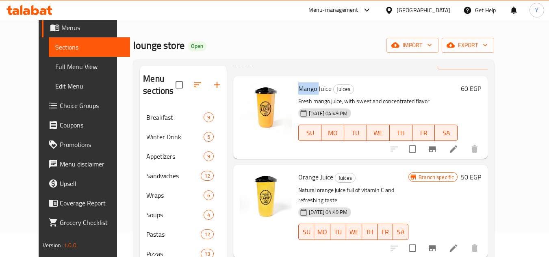
scroll to position [41, 0]
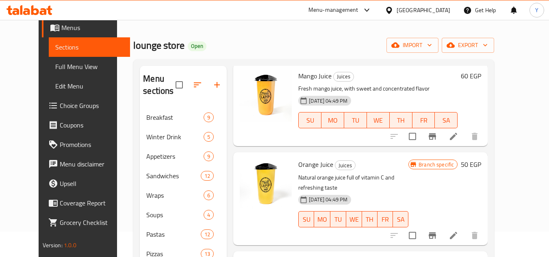
click at [308, 164] on span "Orange Juice" at bounding box center [315, 164] width 35 height 12
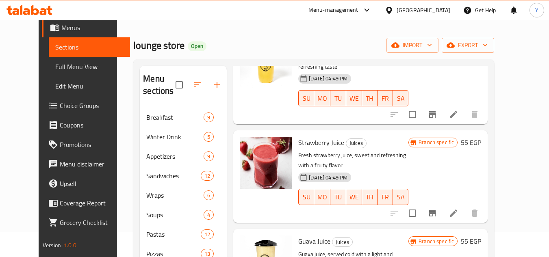
scroll to position [163, 0]
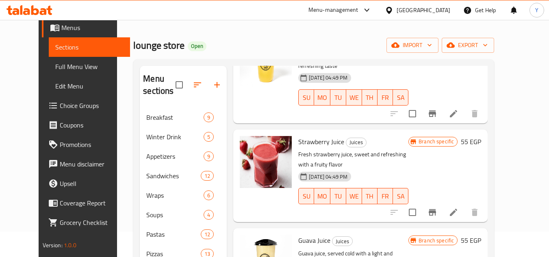
click at [317, 136] on span "Strawberry Juice" at bounding box center [321, 142] width 46 height 12
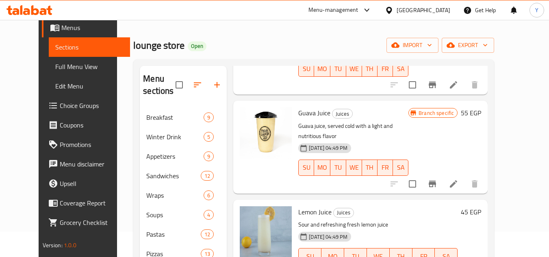
scroll to position [366, 0]
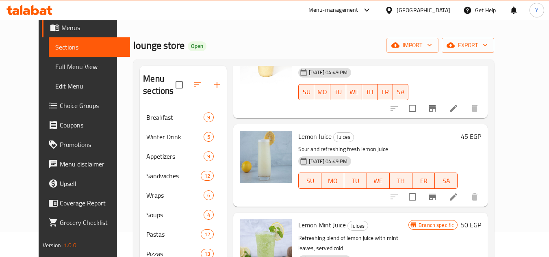
click at [298, 130] on span "Lemon Juice" at bounding box center [314, 136] width 33 height 12
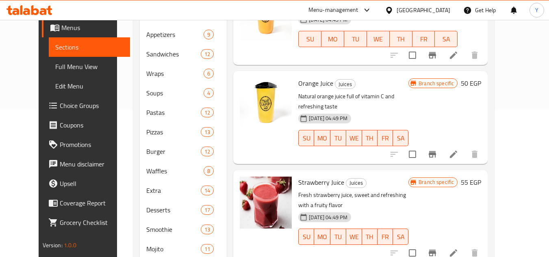
scroll to position [0, 0]
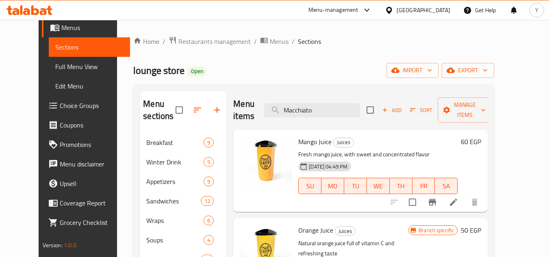
drag, startPoint x: 338, startPoint y: 112, endPoint x: 138, endPoint y: 103, distance: 200.5
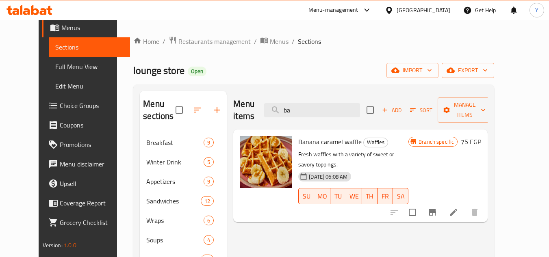
type input "b"
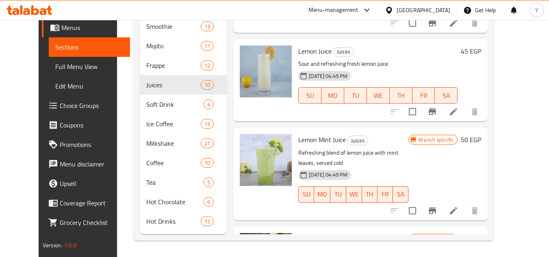
scroll to position [102, 0]
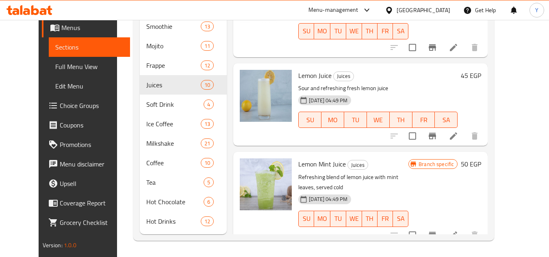
click at [308, 158] on span "Lemon Mint Juice" at bounding box center [322, 164] width 48 height 12
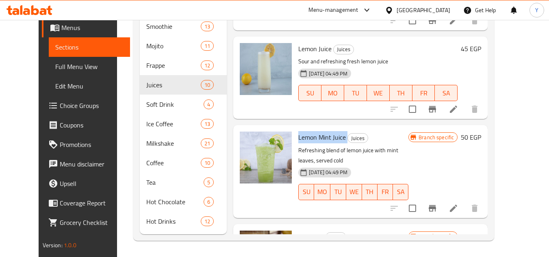
scroll to position [142, 0]
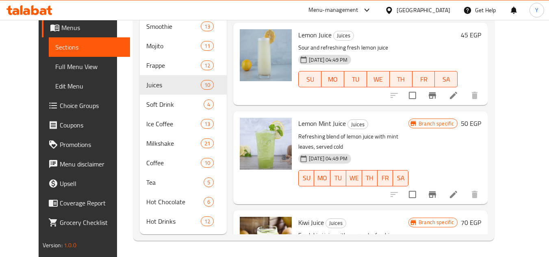
click at [298, 217] on span "Kiwi Juice" at bounding box center [311, 223] width 26 height 12
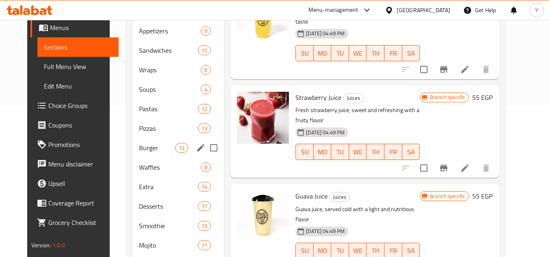
scroll to position [147, 0]
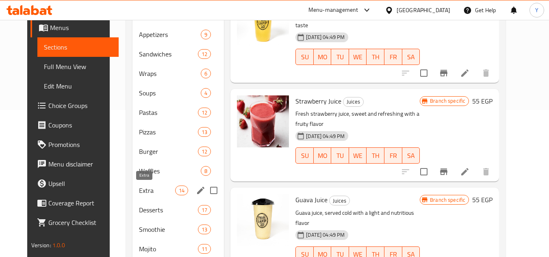
click at [139, 188] on span "Extra" at bounding box center [157, 191] width 36 height 10
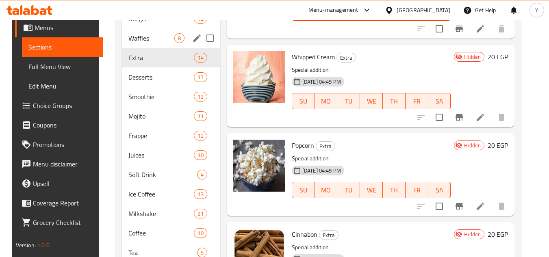
scroll to position [284, 0]
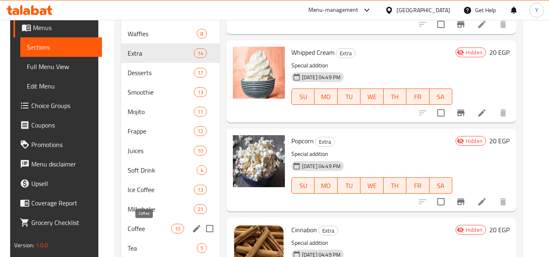
click at [133, 226] on span "Coffee" at bounding box center [149, 229] width 43 height 10
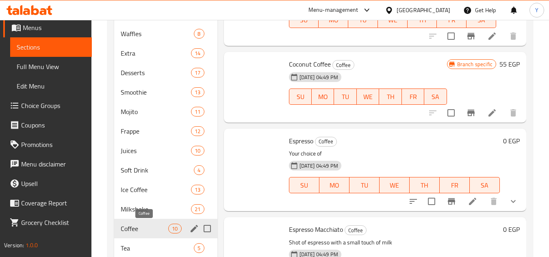
scroll to position [423, 0]
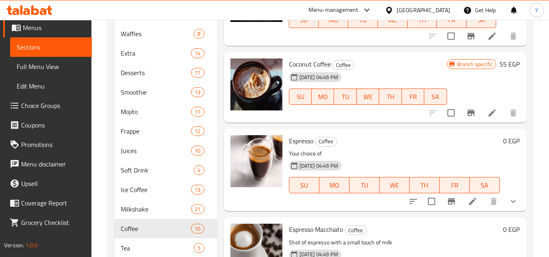
click at [512, 197] on button "show more" at bounding box center [513, 202] width 20 height 20
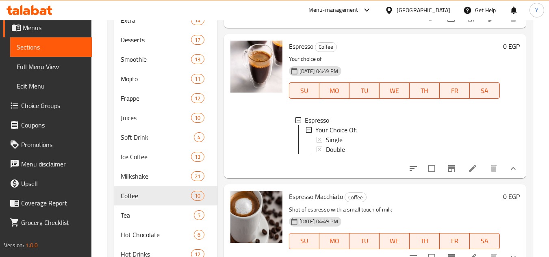
scroll to position [350, 0]
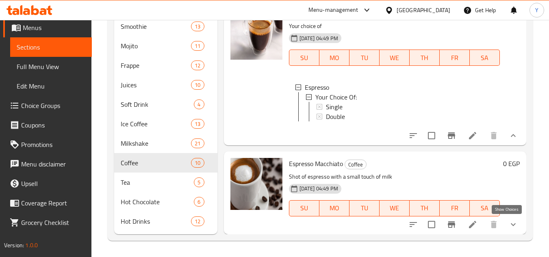
click at [508, 225] on icon "show more" at bounding box center [513, 225] width 10 height 10
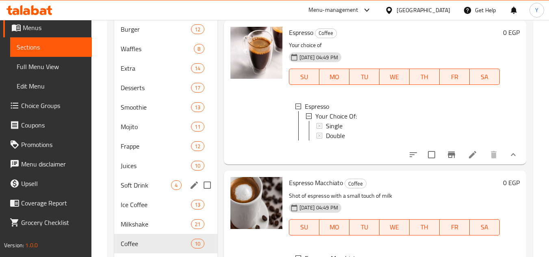
scroll to position [269, 0]
drag, startPoint x: 173, startPoint y: 180, endPoint x: 164, endPoint y: 187, distance: 11.6
click at [173, 180] on div "Soft Drink 4" at bounding box center [165, 186] width 103 height 20
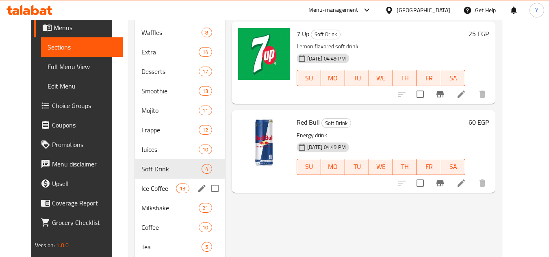
scroll to position [228, 0]
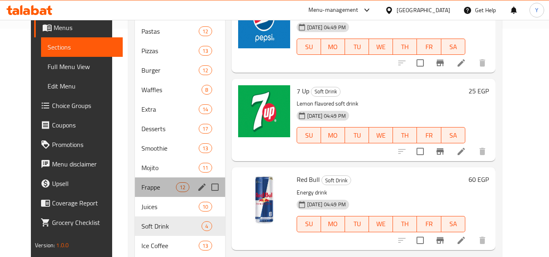
click at [135, 180] on div "Frappe 12" at bounding box center [180, 188] width 90 height 20
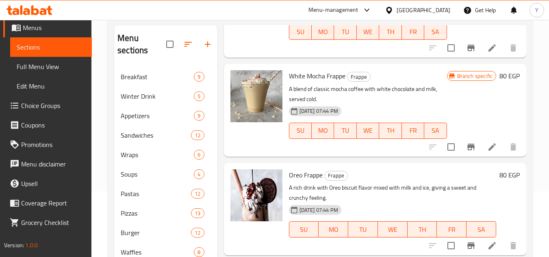
scroll to position [325, 0]
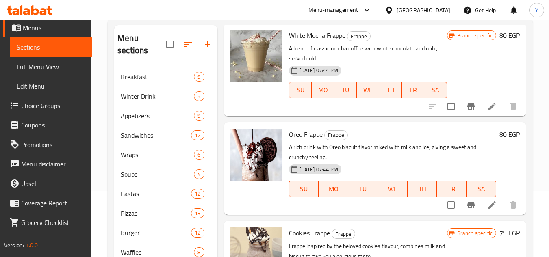
click at [294, 141] on span "Oreo Frappe" at bounding box center [306, 134] width 34 height 12
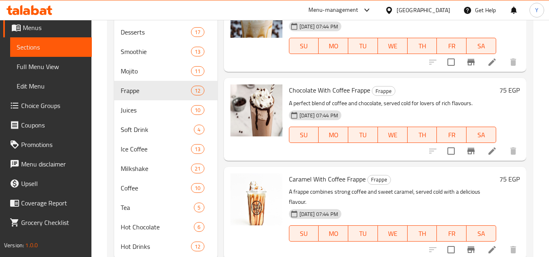
click at [327, 184] on span "Caramel With Coffee Frappe" at bounding box center [327, 179] width 77 height 12
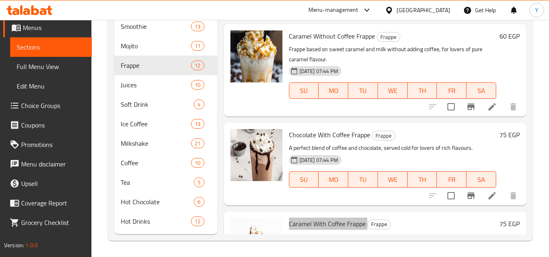
scroll to position [634, 0]
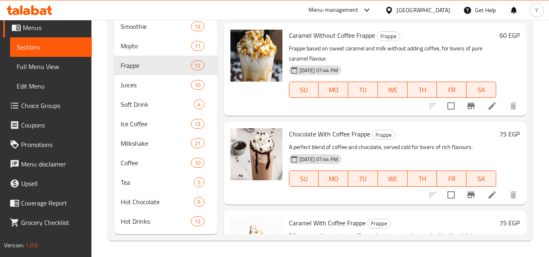
click at [318, 140] on span "Chocolate With Coffee Frappe" at bounding box center [329, 134] width 81 height 12
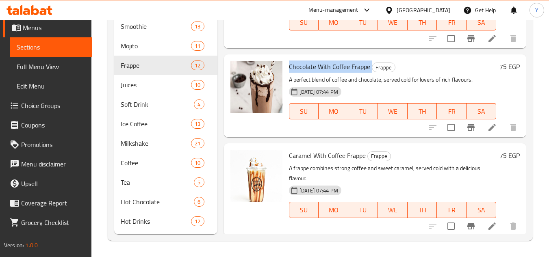
scroll to position [716, 0]
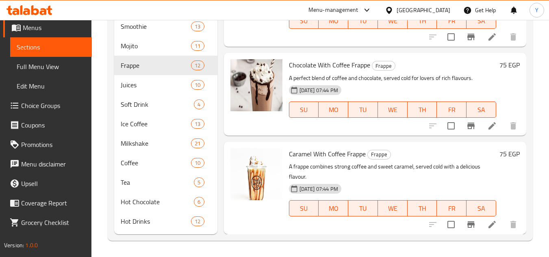
click at [312, 155] on span "Caramel With Coffee Frappe" at bounding box center [327, 154] width 77 height 12
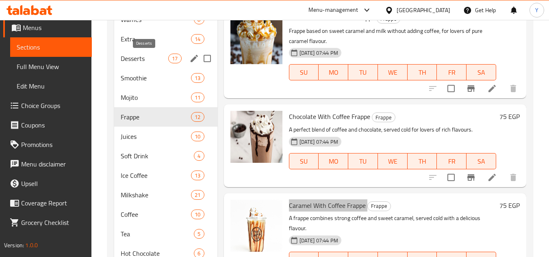
scroll to position [310, 0]
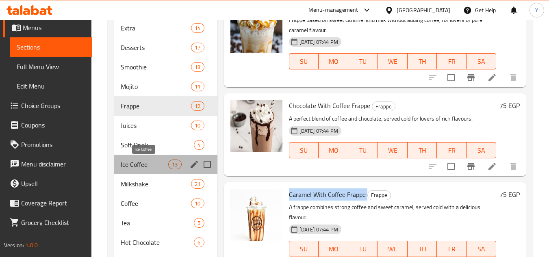
click at [152, 162] on span "Ice Coffee" at bounding box center [145, 165] width 48 height 10
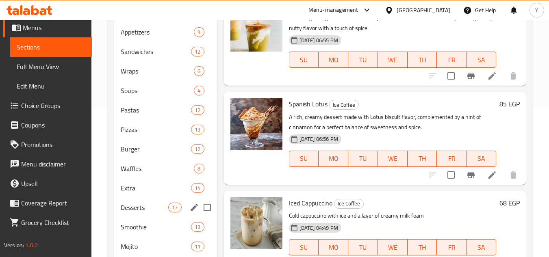
scroll to position [147, 0]
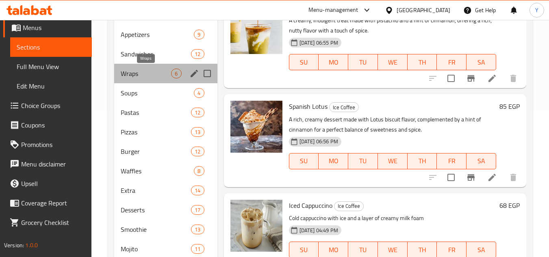
click at [152, 73] on span "Wraps" at bounding box center [146, 74] width 50 height 10
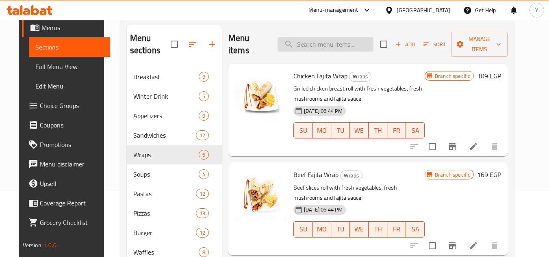
click at [325, 47] on input "search" at bounding box center [326, 44] width 96 height 14
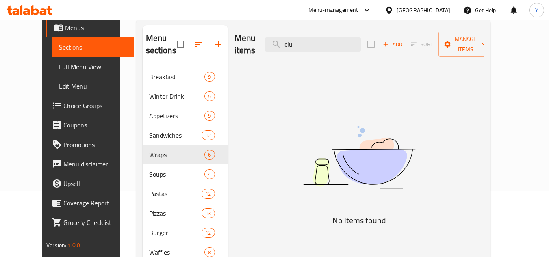
type input "clu"
drag, startPoint x: 308, startPoint y: 41, endPoint x: 282, endPoint y: 40, distance: 26.1
click at [282, 40] on input "clu" at bounding box center [313, 44] width 96 height 14
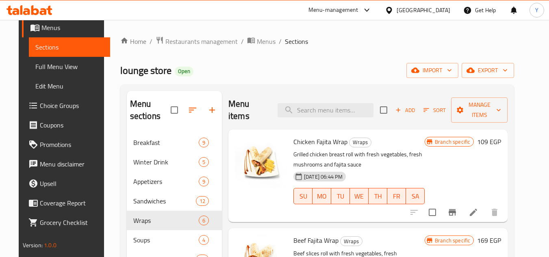
click at [406, 165] on p "Grilled chicken breast roll with fresh vegetables, fresh mushrooms and fajita s…" at bounding box center [358, 160] width 131 height 20
click at [363, 108] on input "search" at bounding box center [326, 110] width 96 height 14
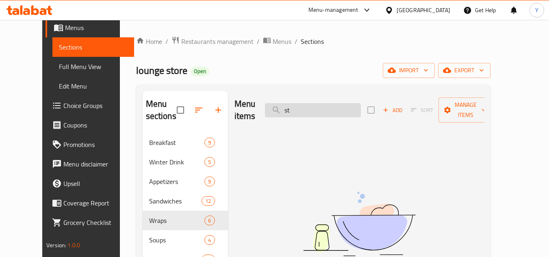
type input "s"
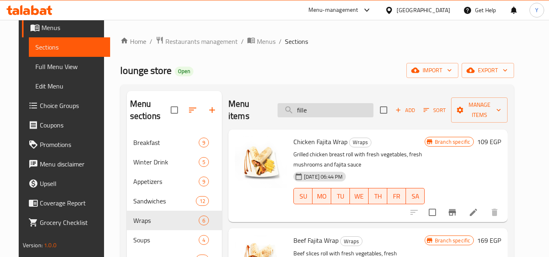
type input "fillet"
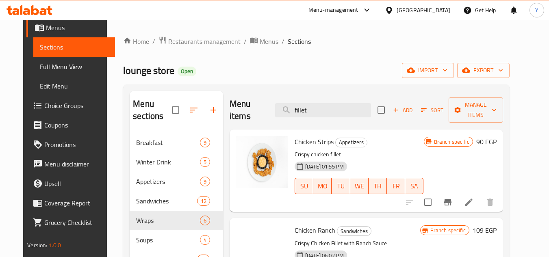
drag, startPoint x: 318, startPoint y: 104, endPoint x: 241, endPoint y: 106, distance: 77.2
click at [241, 106] on div "Menu items fillet Add Sort Manage items" at bounding box center [366, 110] width 273 height 39
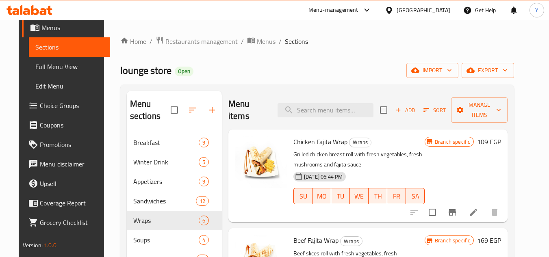
click at [340, 146] on span "Chicken Fajita Wrap" at bounding box center [320, 142] width 54 height 12
click at [296, 244] on span "Beef Fajita Wrap" at bounding box center [315, 240] width 45 height 12
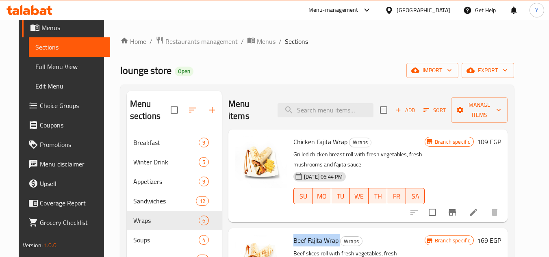
click at [296, 244] on span "Beef Fajita Wrap" at bounding box center [315, 240] width 45 height 12
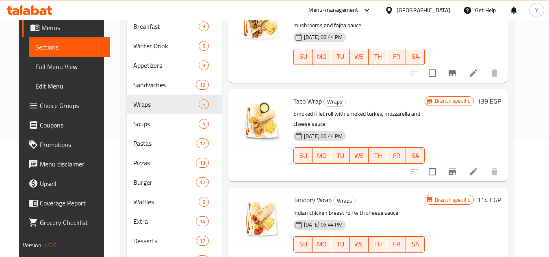
scroll to position [163, 0]
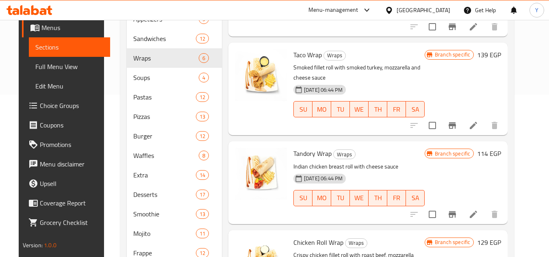
click at [306, 153] on span "Tandory Wrap" at bounding box center [312, 154] width 38 height 12
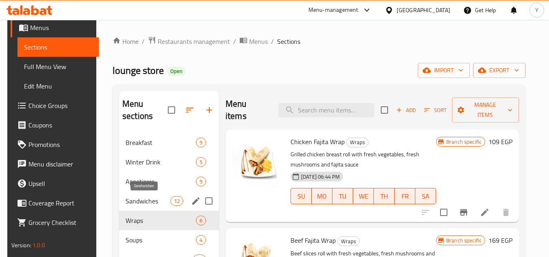
scroll to position [122, 0]
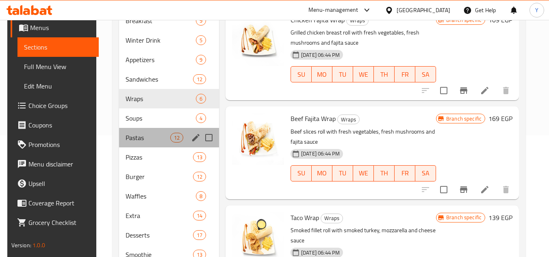
click at [157, 143] on div "Pastas 12" at bounding box center [169, 138] width 100 height 20
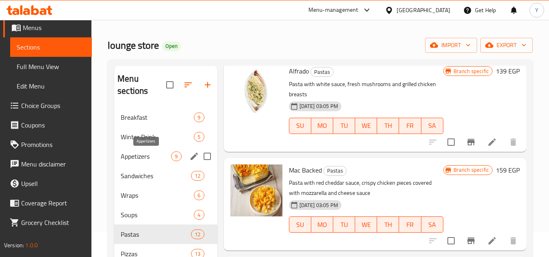
scroll to position [106, 0]
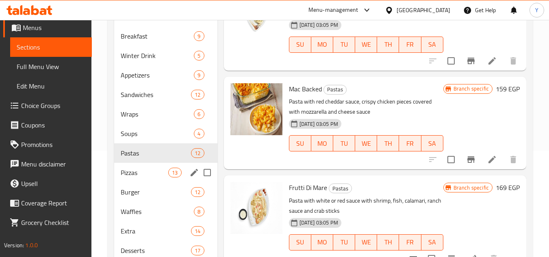
drag, startPoint x: 133, startPoint y: 178, endPoint x: 107, endPoint y: 182, distance: 26.7
click at [134, 178] on div "Pizzas 13" at bounding box center [165, 173] width 103 height 20
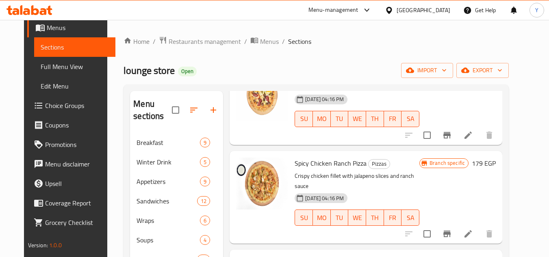
scroll to position [366, 0]
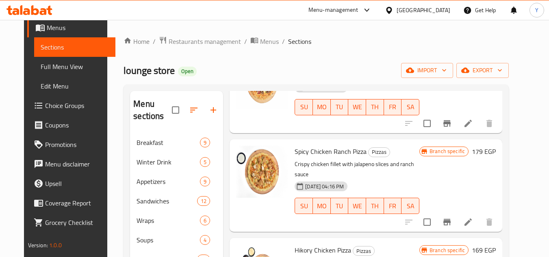
click at [334, 154] on span "Spicy Chicken Ranch Pizza" at bounding box center [331, 151] width 72 height 12
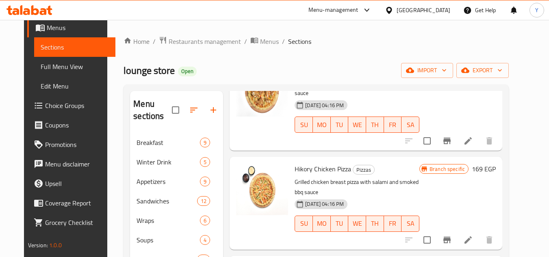
scroll to position [528, 0]
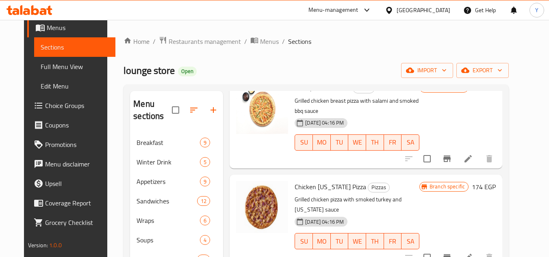
click at [312, 181] on span "Chicken [US_STATE] Pizza" at bounding box center [331, 187] width 72 height 12
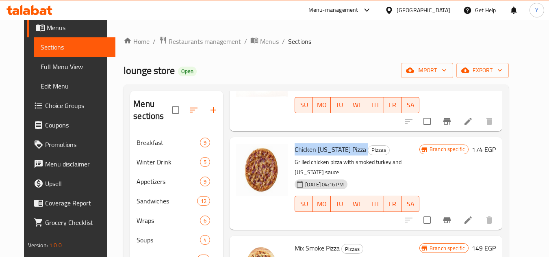
scroll to position [610, 0]
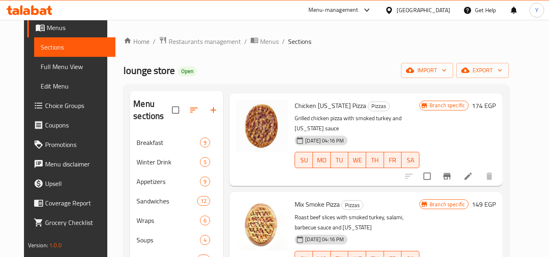
click at [314, 198] on span "Mix Smoke Pizza" at bounding box center [317, 204] width 45 height 12
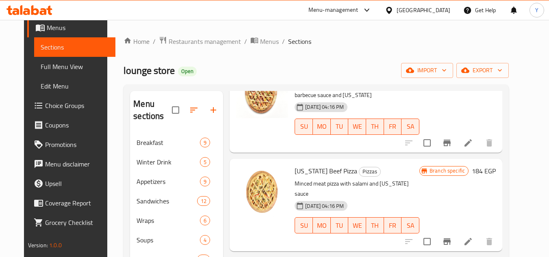
scroll to position [744, 0]
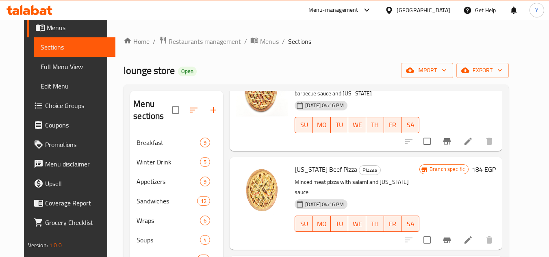
click at [320, 163] on span "[US_STATE] Beef Pizza" at bounding box center [326, 169] width 63 height 12
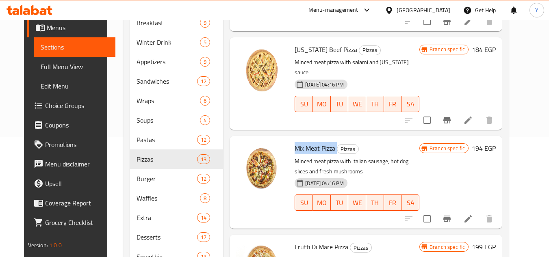
scroll to position [122, 0]
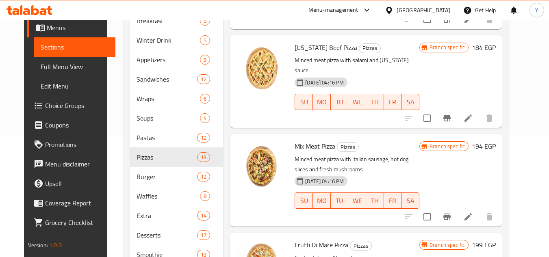
click at [322, 239] on span "Frutti Di Mare Pizza" at bounding box center [322, 245] width 54 height 12
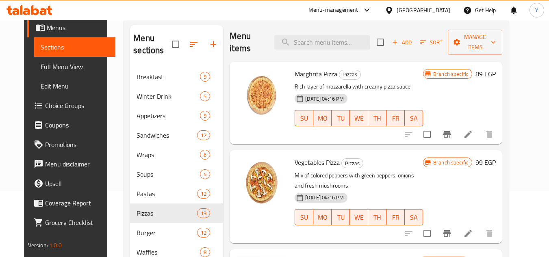
scroll to position [0, 0]
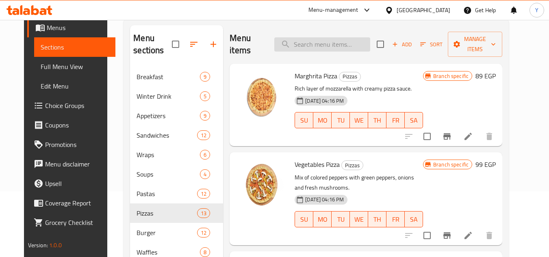
click at [315, 48] on input "search" at bounding box center [322, 44] width 96 height 14
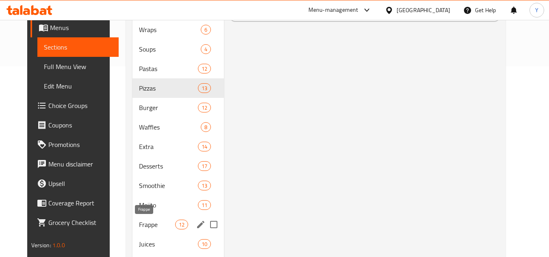
scroll to position [188, 0]
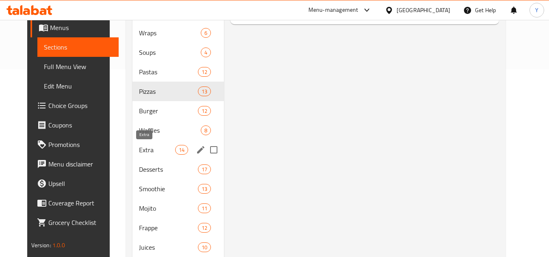
click at [144, 145] on span "Extra" at bounding box center [157, 150] width 36 height 10
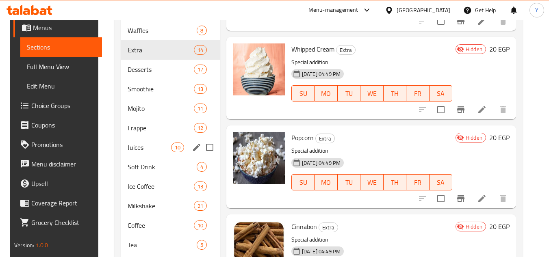
scroll to position [269, 0]
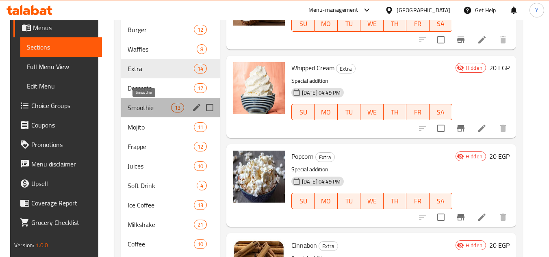
click at [145, 111] on span "Smoothie" at bounding box center [149, 108] width 43 height 10
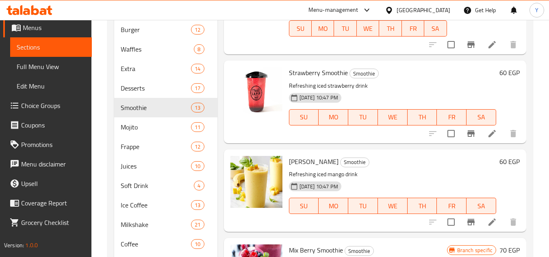
scroll to position [530, 0]
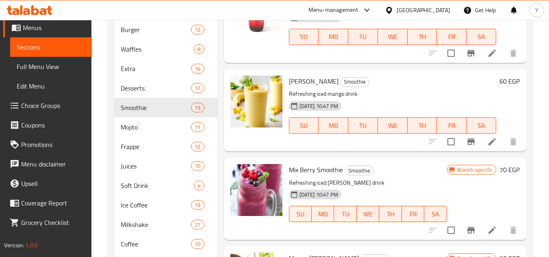
click at [312, 87] on span "[PERSON_NAME]" at bounding box center [314, 81] width 50 height 12
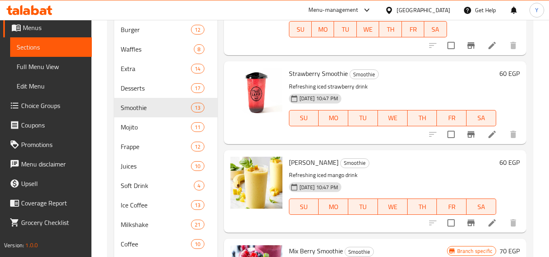
click at [322, 80] on span "Strawberry Smoothie" at bounding box center [318, 73] width 59 height 12
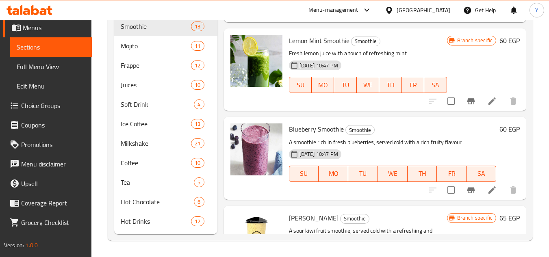
scroll to position [124, 0]
click at [311, 136] on span "Blueberry Smoothie" at bounding box center [316, 130] width 55 height 12
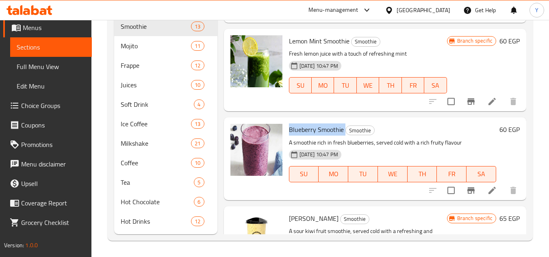
click at [311, 136] on span "Blueberry Smoothie" at bounding box center [316, 130] width 55 height 12
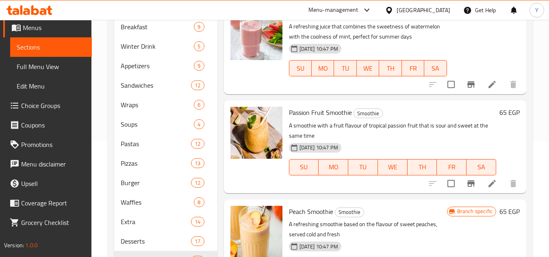
scroll to position [106, 0]
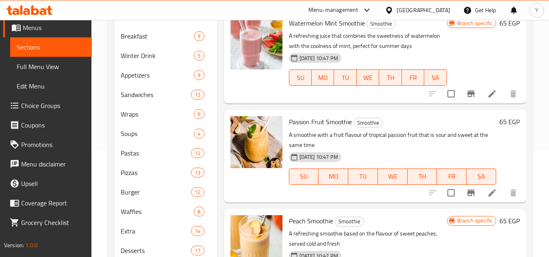
click at [317, 128] on span "Passion Fruit Smoothie" at bounding box center [320, 122] width 63 height 12
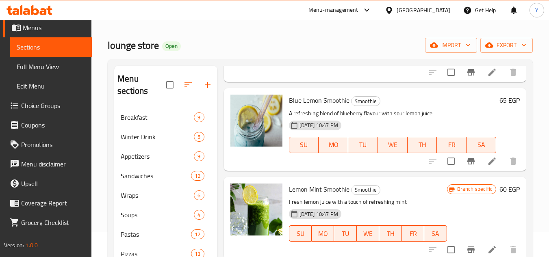
scroll to position [325, 0]
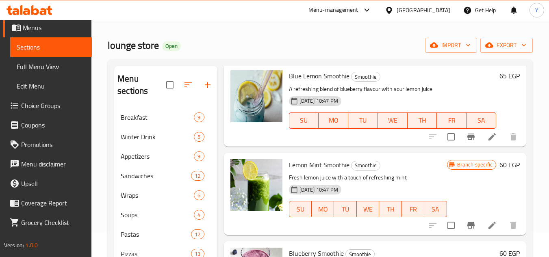
click at [304, 171] on span "Lemon Mint Smoothie" at bounding box center [319, 165] width 61 height 12
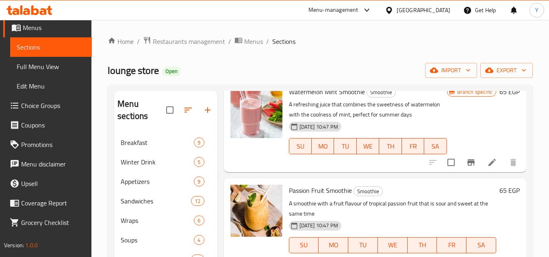
scroll to position [0, 0]
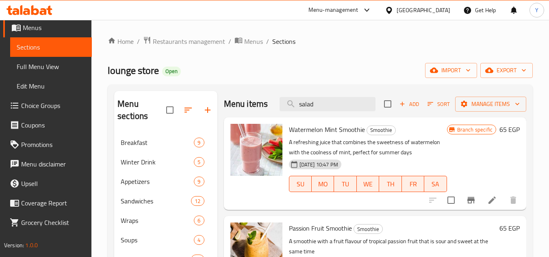
drag, startPoint x: 322, startPoint y: 111, endPoint x: 268, endPoint y: 111, distance: 53.6
click at [268, 111] on div "Menu items salad Add Sort Manage items" at bounding box center [375, 104] width 302 height 26
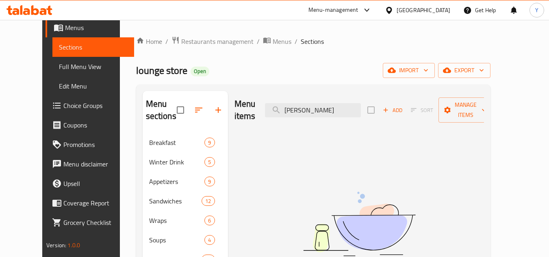
drag, startPoint x: 323, startPoint y: 102, endPoint x: 191, endPoint y: 96, distance: 132.2
type input "boba"
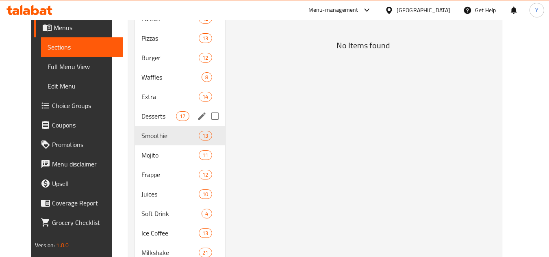
scroll to position [284, 0]
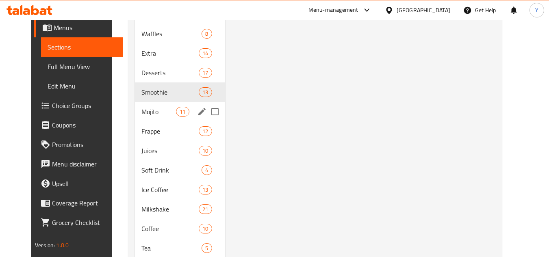
drag, startPoint x: 142, startPoint y: 118, endPoint x: 157, endPoint y: 137, distance: 24.6
click at [142, 118] on div "Mojito 11" at bounding box center [180, 112] width 90 height 20
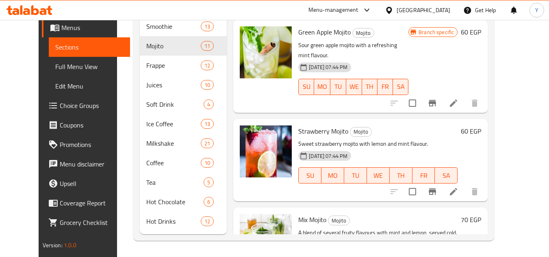
scroll to position [219, 0]
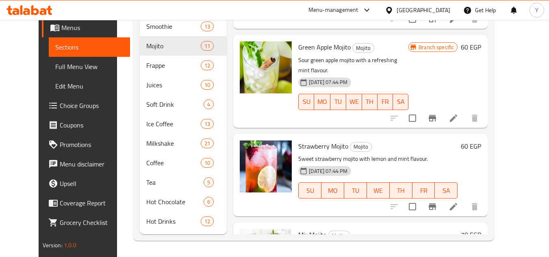
click at [309, 229] on span "Mix Mojito" at bounding box center [312, 235] width 28 height 12
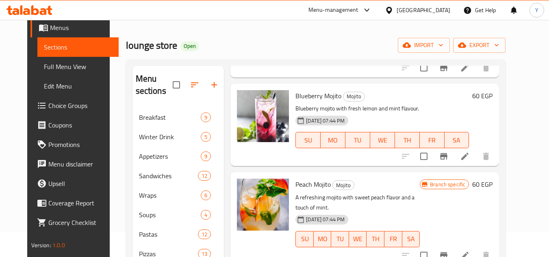
scroll to position [66, 0]
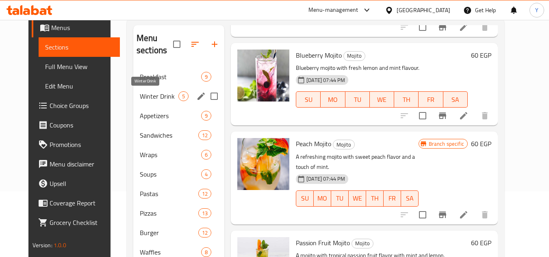
drag, startPoint x: 150, startPoint y: 97, endPoint x: 160, endPoint y: 132, distance: 36.6
click at [150, 97] on span "Winter Drink" at bounding box center [159, 96] width 39 height 10
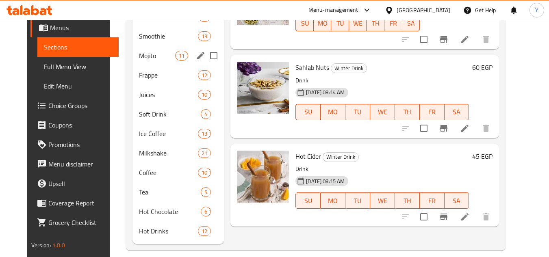
scroll to position [350, 0]
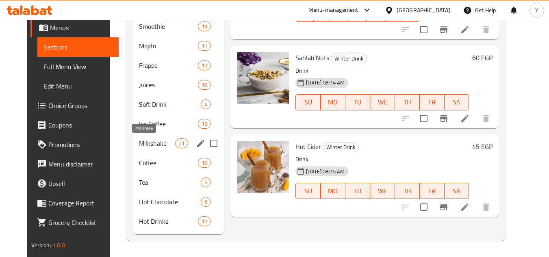
click at [144, 146] on span "Milkshake" at bounding box center [157, 144] width 36 height 10
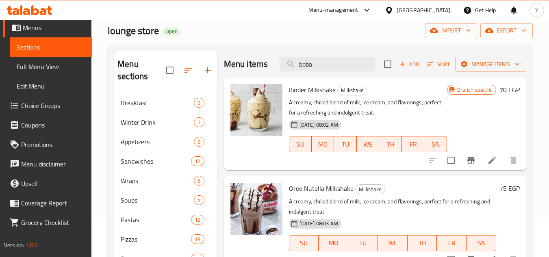
scroll to position [25, 0]
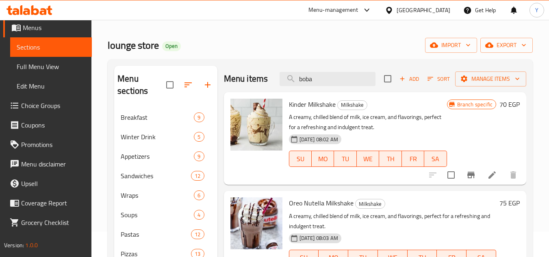
drag, startPoint x: 334, startPoint y: 87, endPoint x: 241, endPoint y: 93, distance: 93.3
click at [238, 92] on div "Menu items boba Add Sort Manage items" at bounding box center [375, 79] width 302 height 26
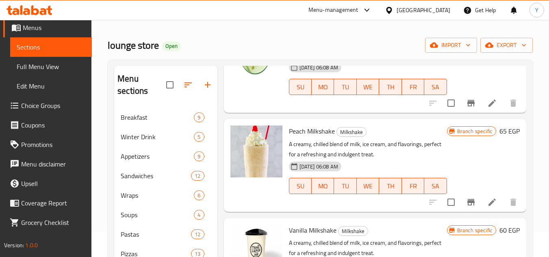
scroll to position [1219, 0]
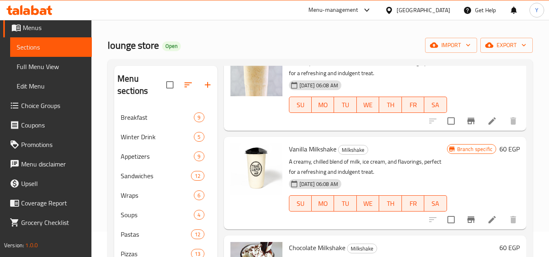
click at [322, 155] on span "Vanilla Milkshake" at bounding box center [313, 149] width 48 height 12
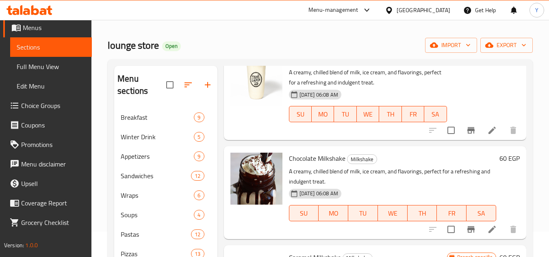
scroll to position [1382, 0]
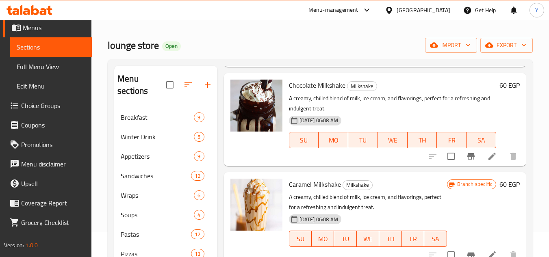
click at [328, 91] on span "Chocolate Milkshake" at bounding box center [317, 85] width 56 height 12
click at [329, 191] on span "Caramel Milkshake" at bounding box center [315, 184] width 52 height 12
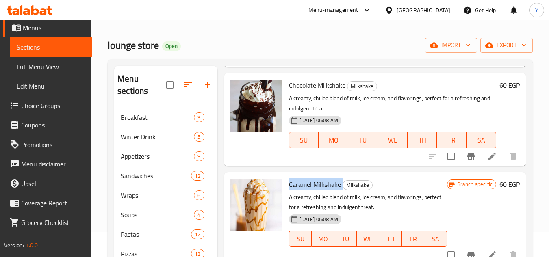
click at [329, 191] on span "Caramel Milkshake" at bounding box center [315, 184] width 52 height 12
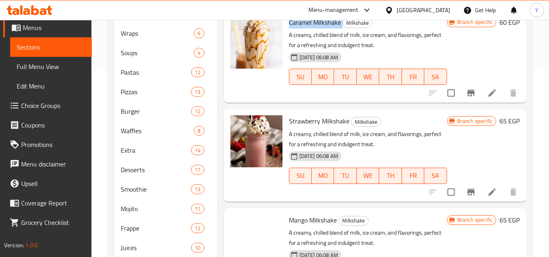
scroll to position [188, 0]
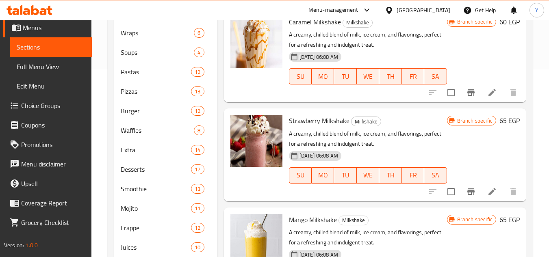
click at [319, 127] on span "Strawberry Milkshake" at bounding box center [319, 121] width 61 height 12
click at [320, 226] on span "Mango Milkshake" at bounding box center [313, 220] width 48 height 12
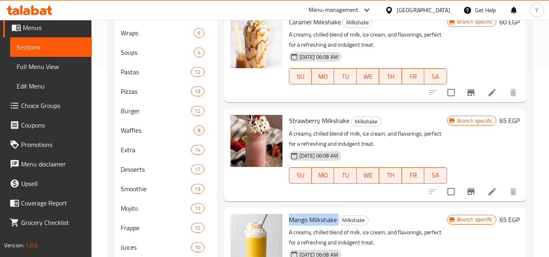
click at [320, 226] on span "Mango Milkshake" at bounding box center [313, 220] width 48 height 12
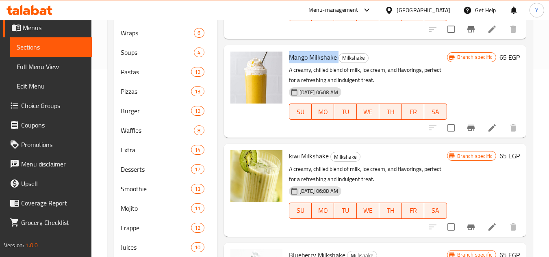
scroll to position [1594, 0]
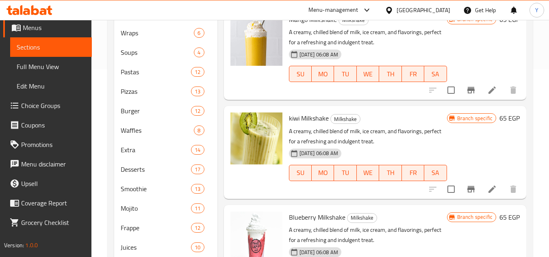
click at [310, 222] on span "Blueberry Milkshake" at bounding box center [317, 217] width 56 height 12
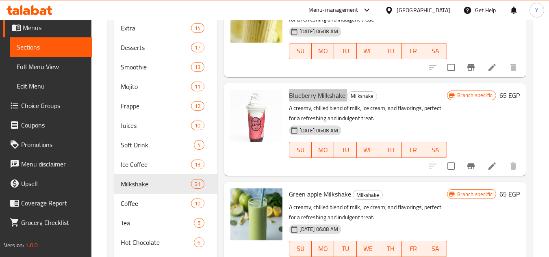
scroll to position [350, 0]
